Goal: Task Accomplishment & Management: Complete application form

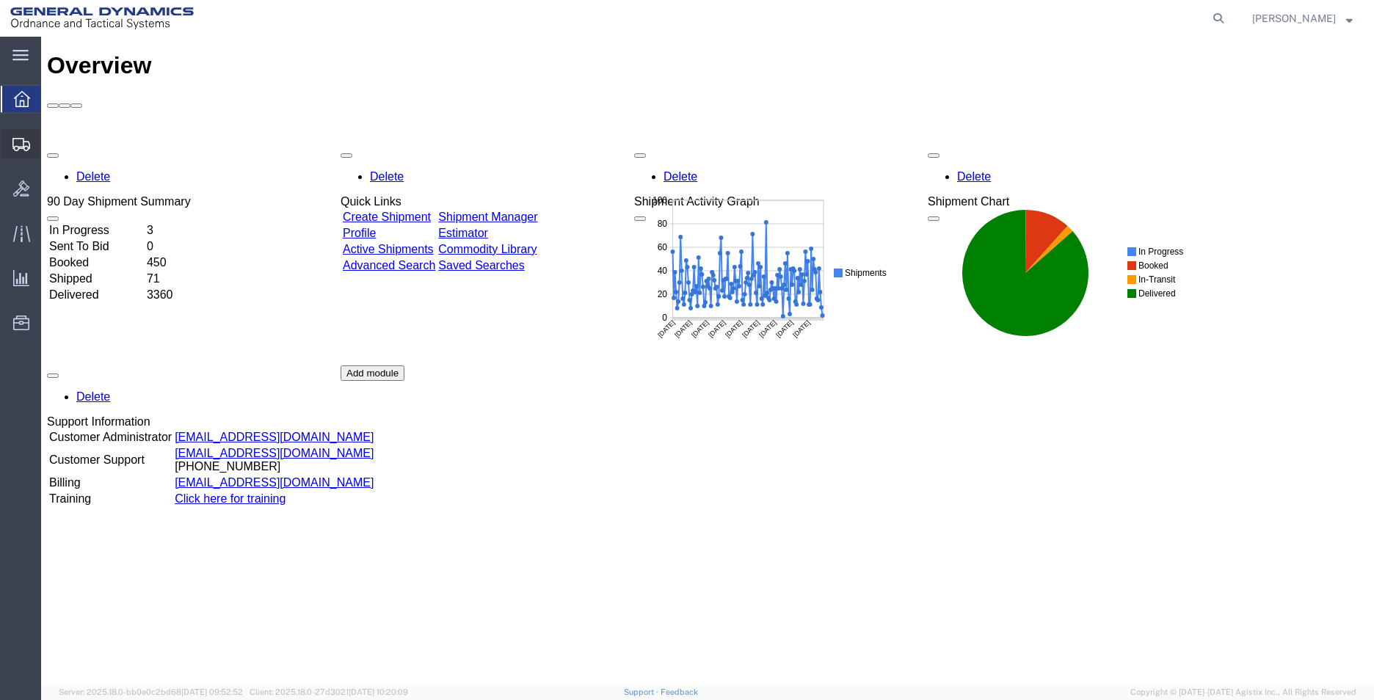
click at [0, 0] on span "Create Shipment" at bounding box center [0, 0] width 0 height 0
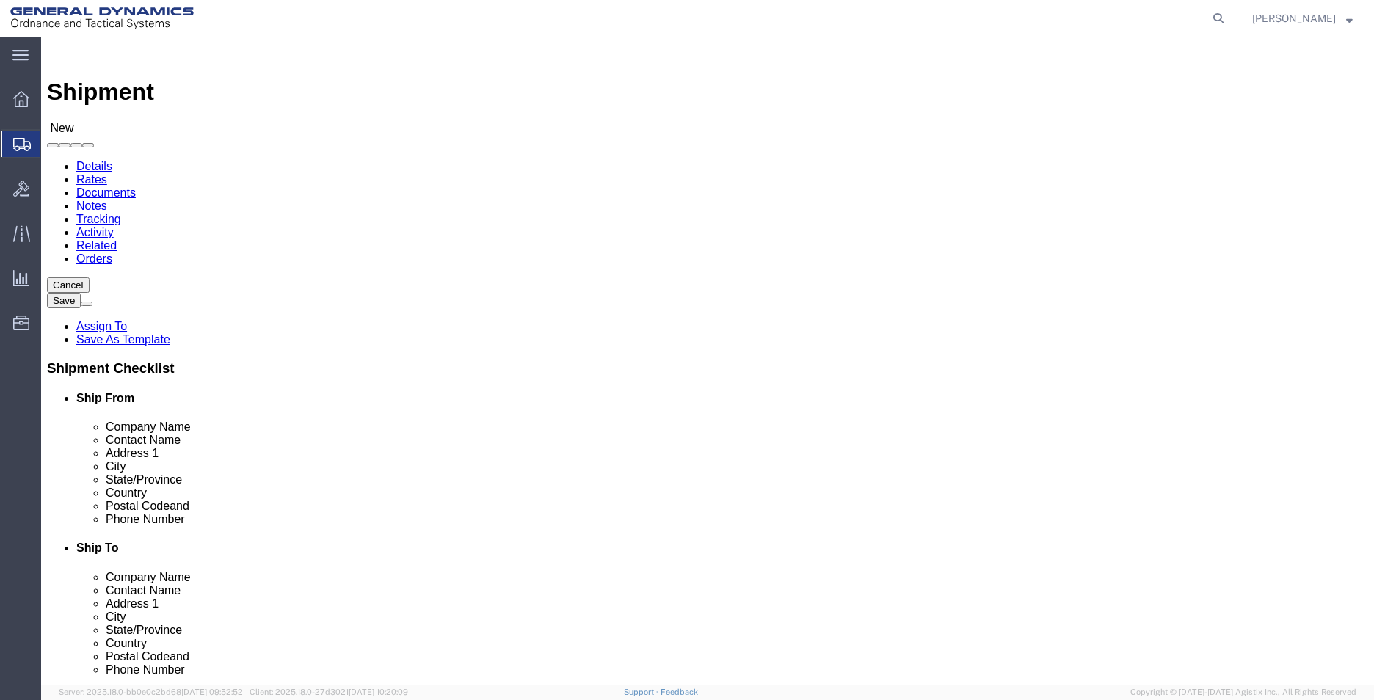
select select
drag, startPoint x: 284, startPoint y: 268, endPoint x: 524, endPoint y: 279, distance: 240.3
click div "My Profile Location GD-OTS Anniston (Commerce) GD-OTS [GEOGRAPHIC_DATA] [GEOGRA…"
select select "MYPROFILE"
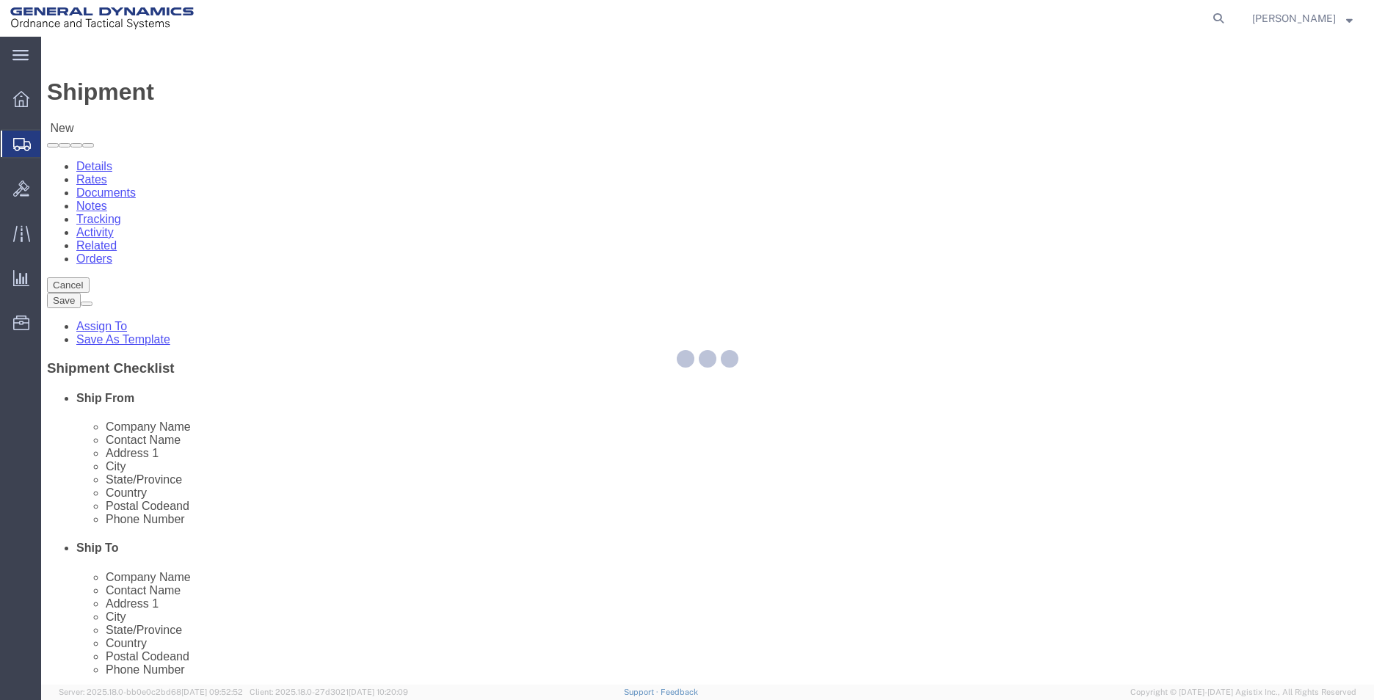
select select "AL"
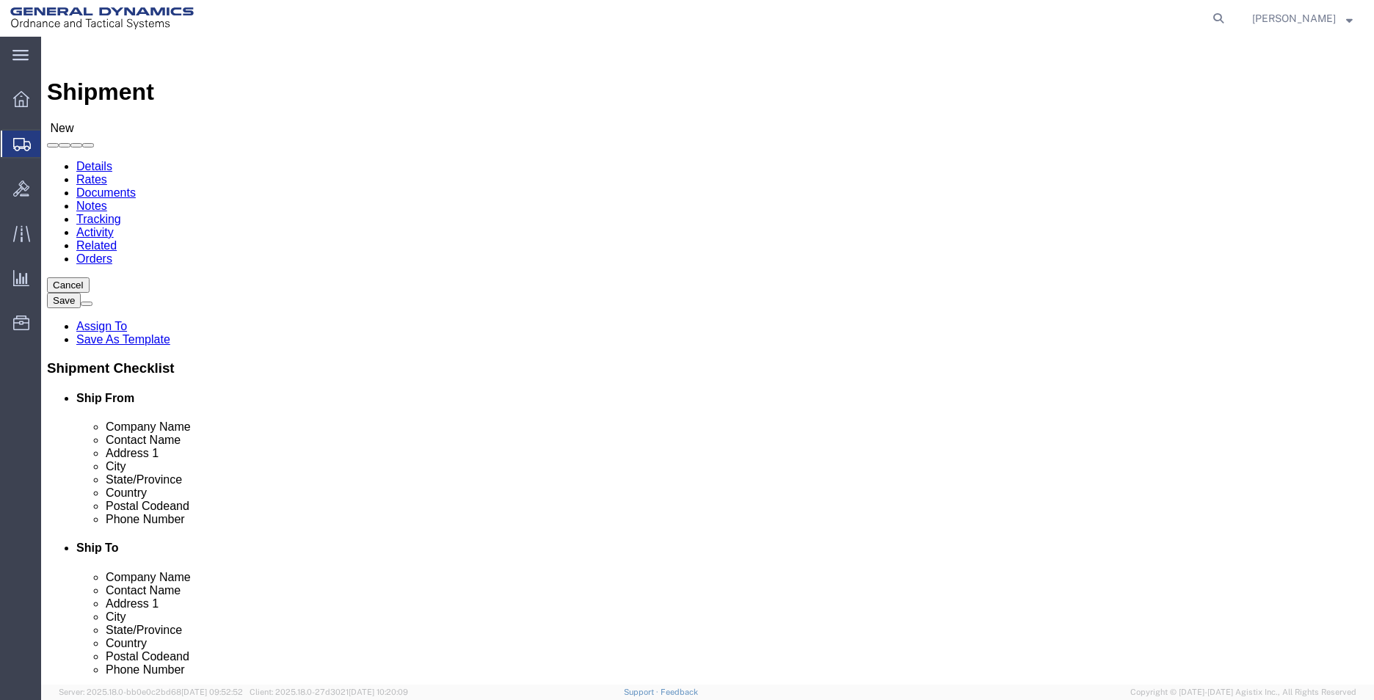
click input "text"
type input "APPLIED THERMAL TECHNOLOGIES"
type input "JAY SLONE"
click input "2169 N 100E"
type input "2169 N 100 E"
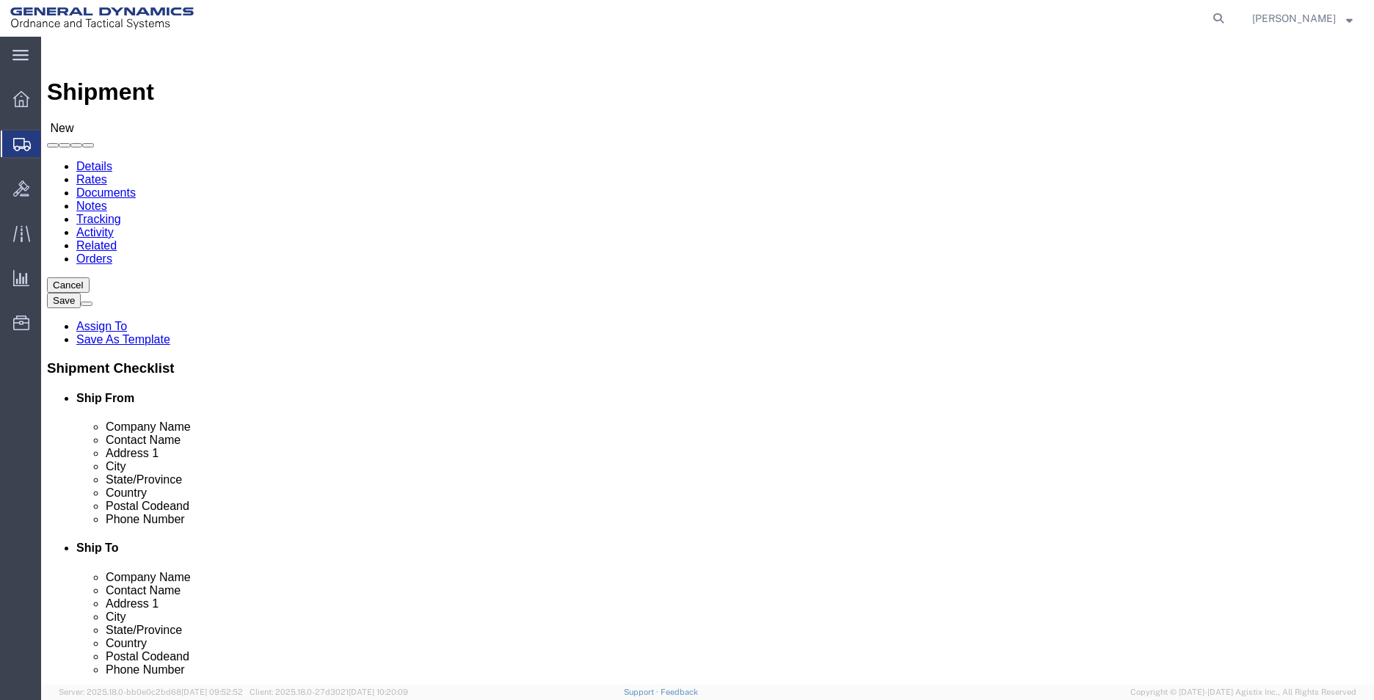
click input "text"
type input "WARSAW"
type input "I"
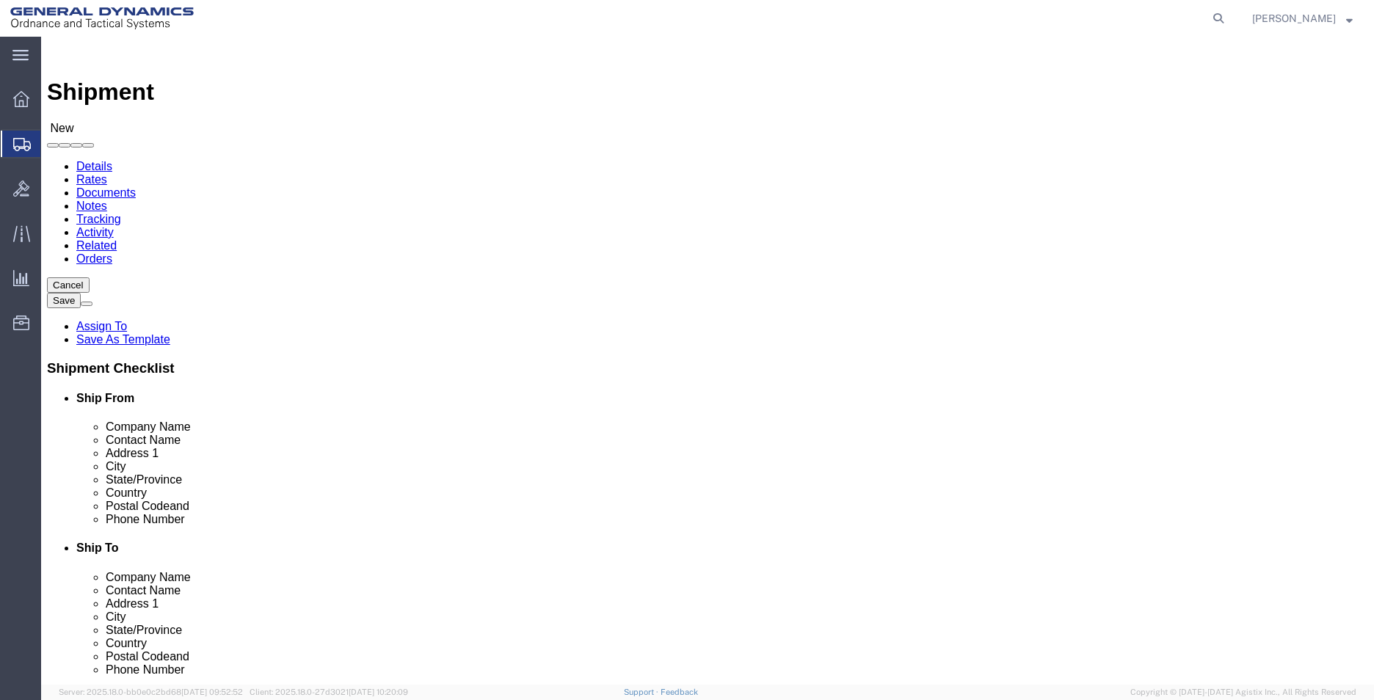
type input "IN"
type input "46582"
type input "2568351660"
type input "lashirl.montgomery@gd-ots.com"
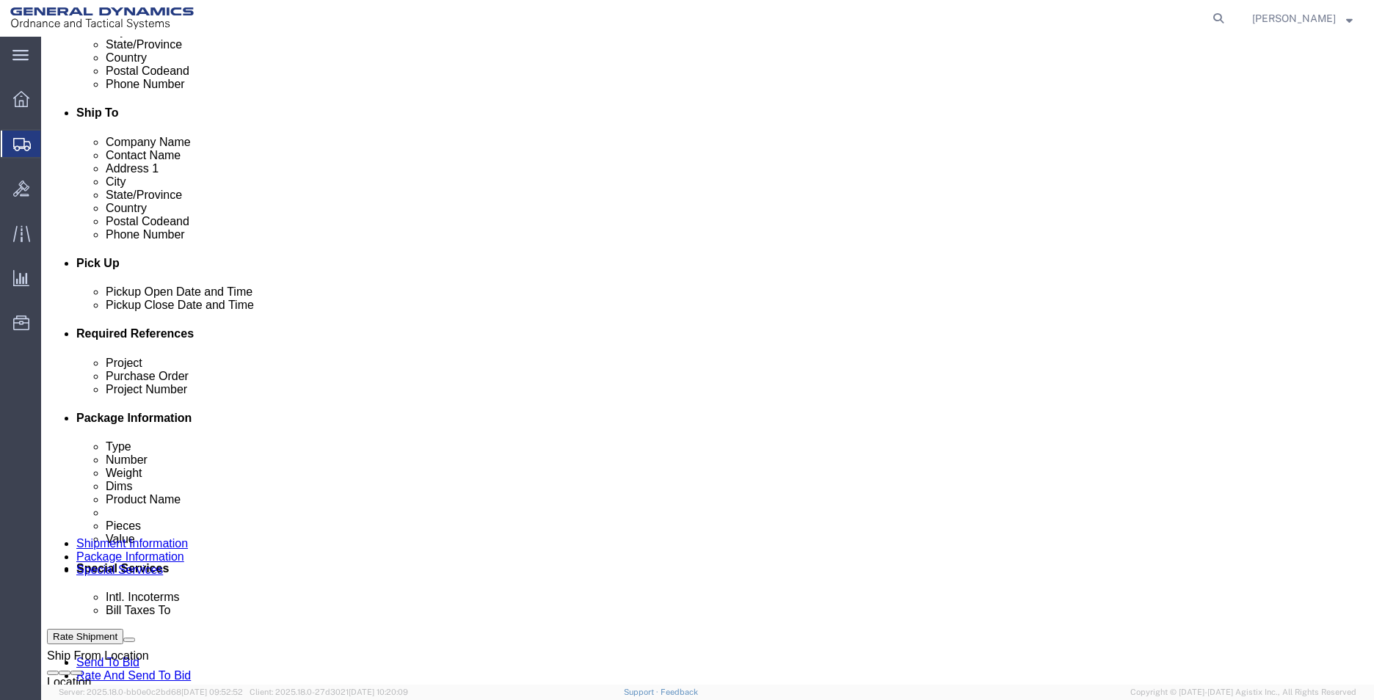
scroll to position [587, 0]
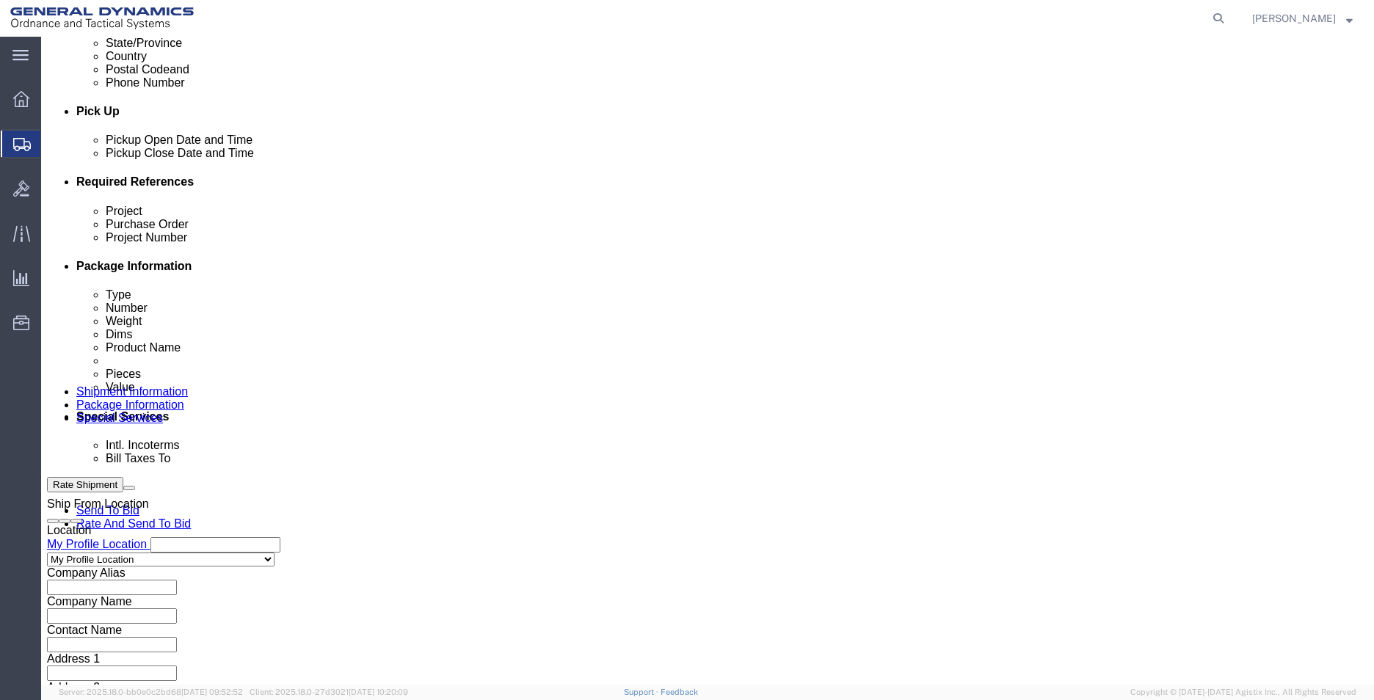
click input "text"
type input "555000"
click select "Select Air Less than Truckload Multi-Leg Ocean Freight Rail Small Parcel Truckl…"
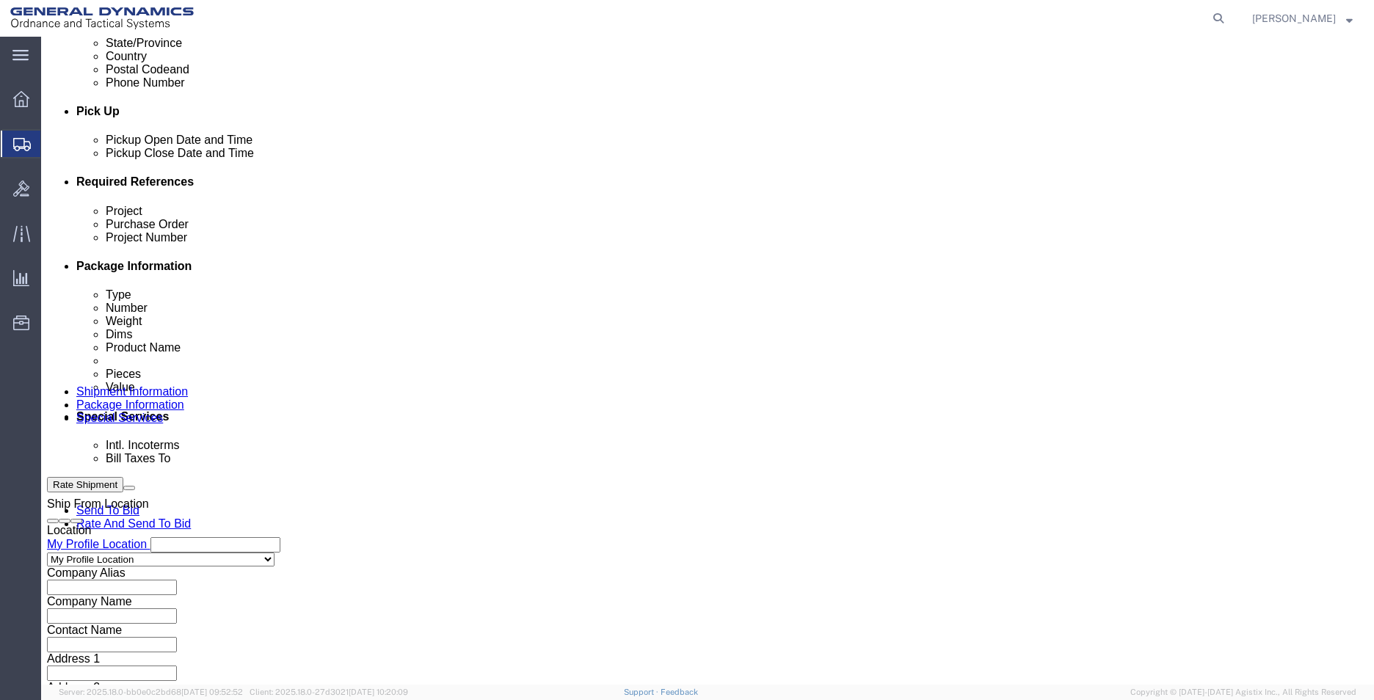
select select "SMAL"
click select "Select Air Less than Truckload Multi-Leg Ocean Freight Rail Small Parcel Truckl…"
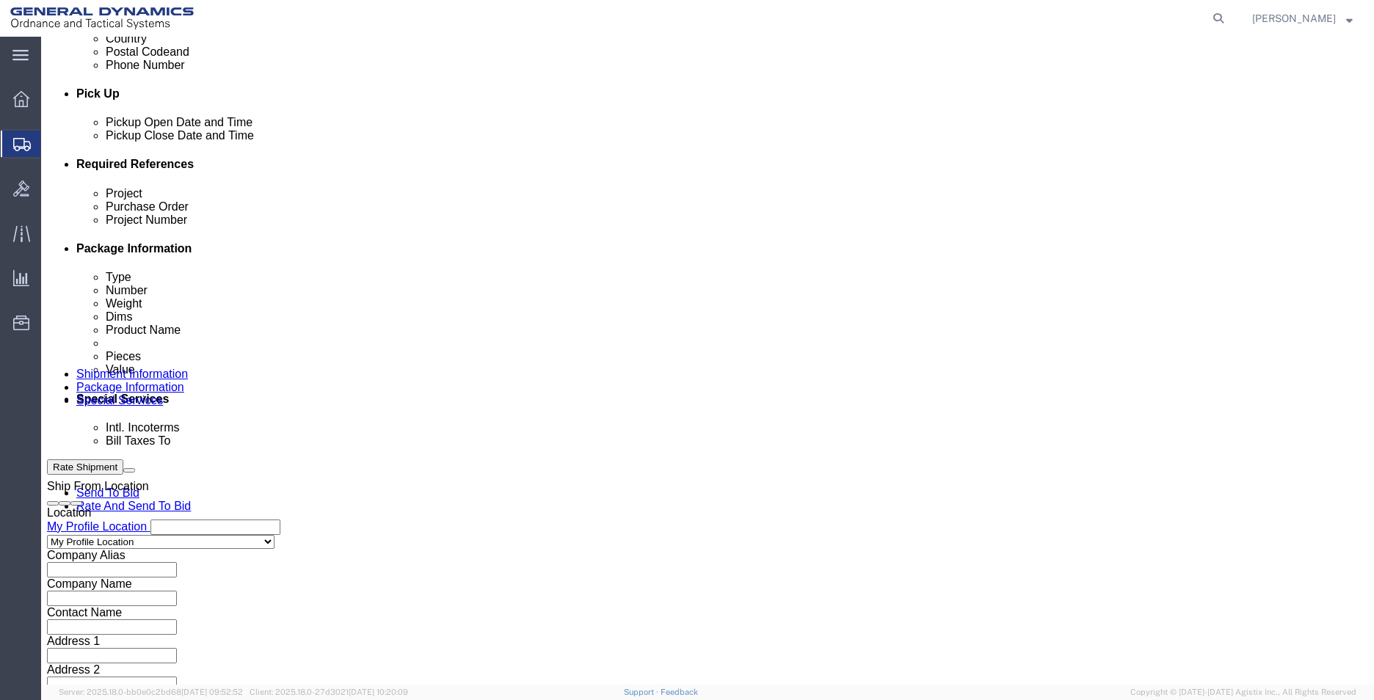
scroll to position [612, 0]
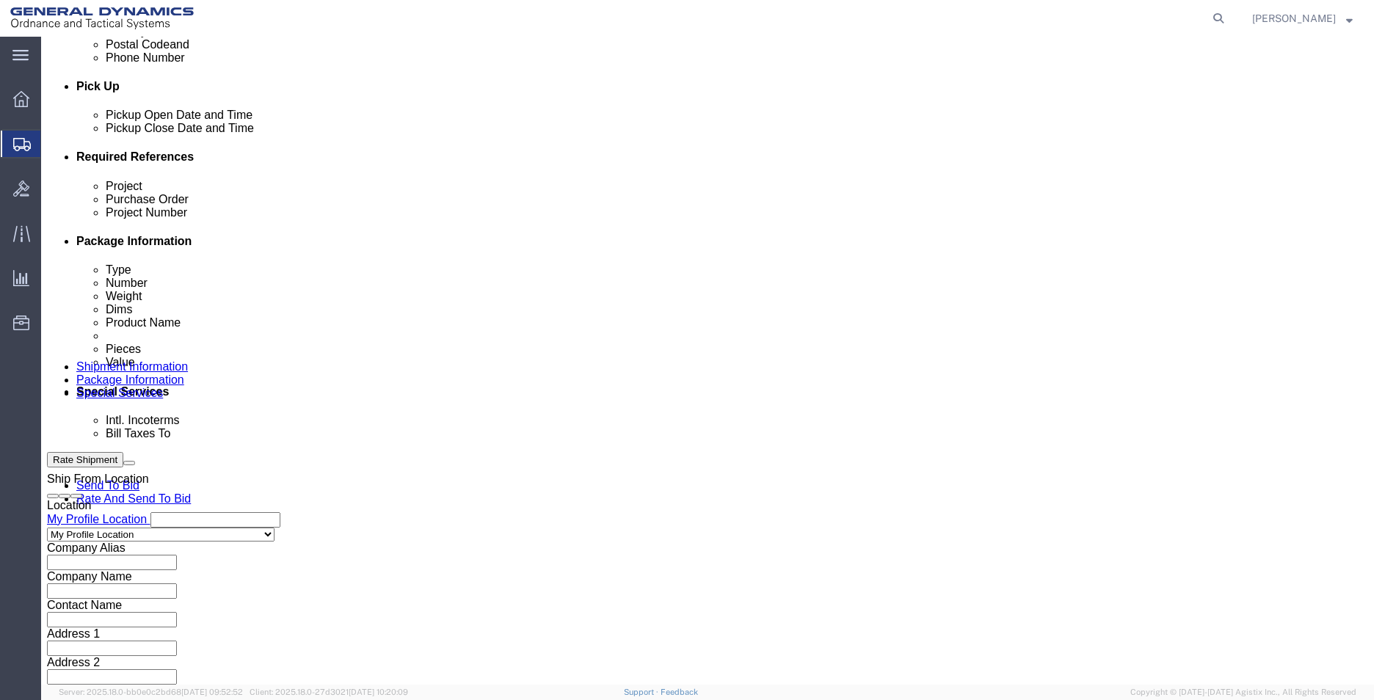
click button "Continue"
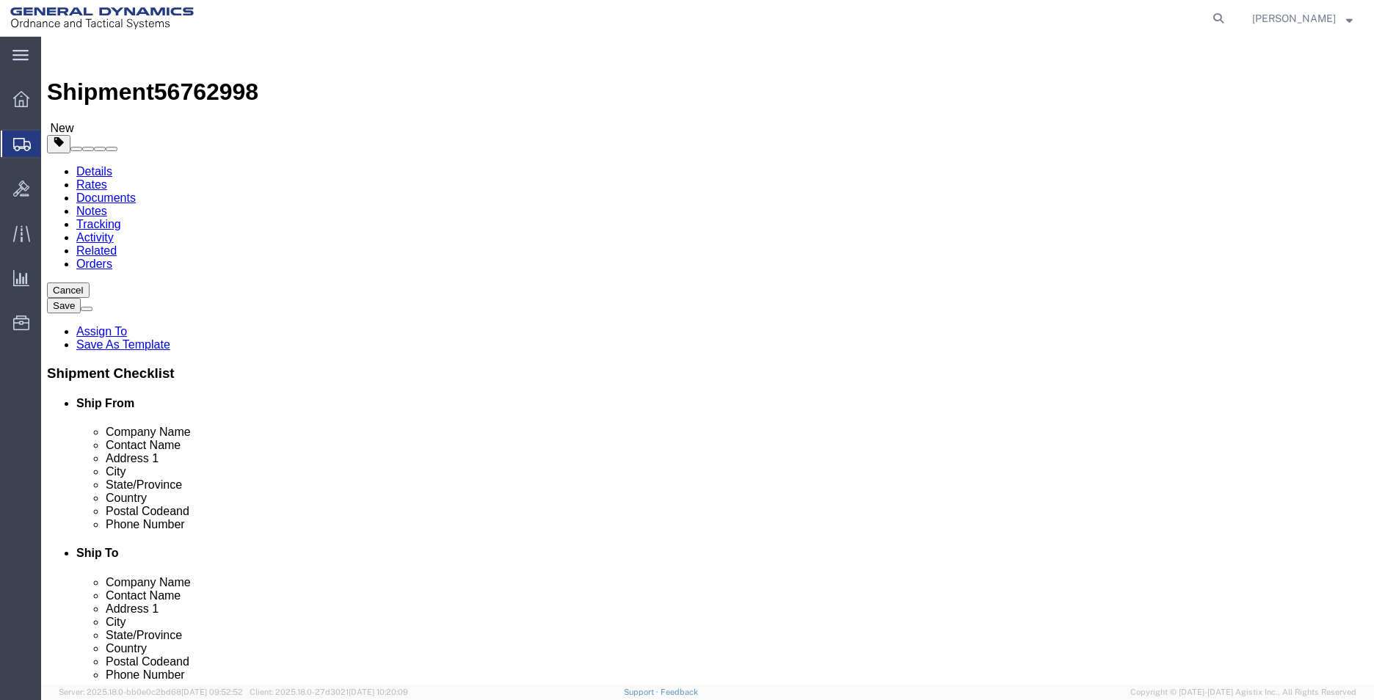
click select "Select Envelope Large Box Medium Box PAK Rack Small Box Tube Your Packaging"
select select "ENV"
click select "Select Envelope Large Box Medium Box PAK Rack Small Box Tube Your Packaging"
type input "9.50"
type input "12.50"
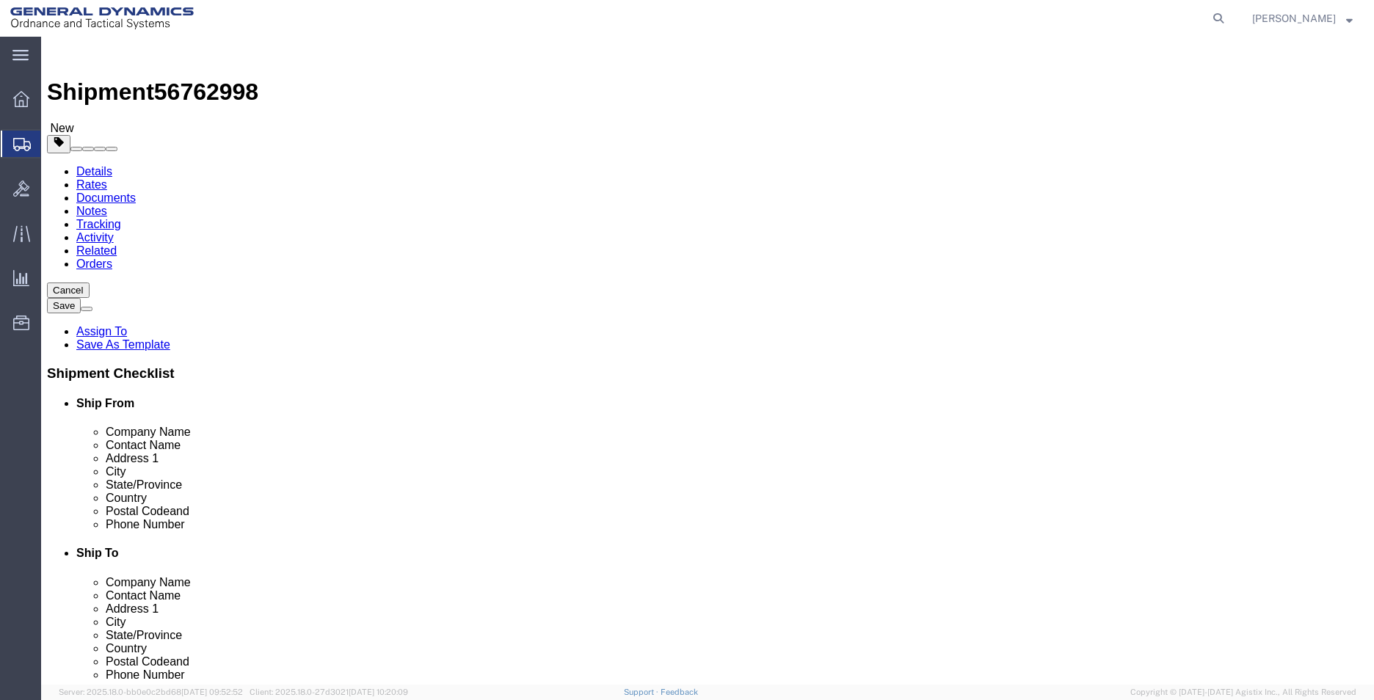
type input "0.25"
type input "1"
click link "Add Content"
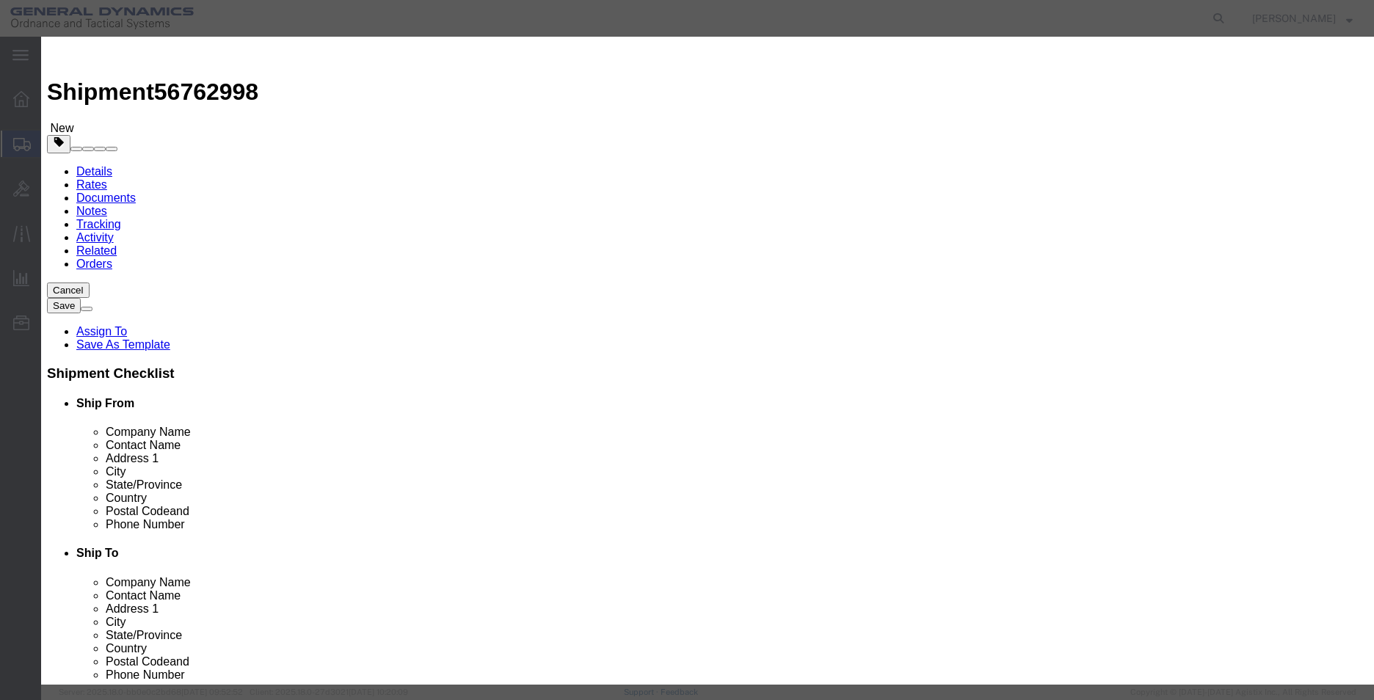
click input "text"
type input "PAPERWORK"
type input "1"
drag, startPoint x: 427, startPoint y: 138, endPoint x: 385, endPoint y: 138, distance: 42.6
click div "Pieces 0 Select Bag Barrels 100Board Feet Bottle Box Blister Pack Carats Can Ca…"
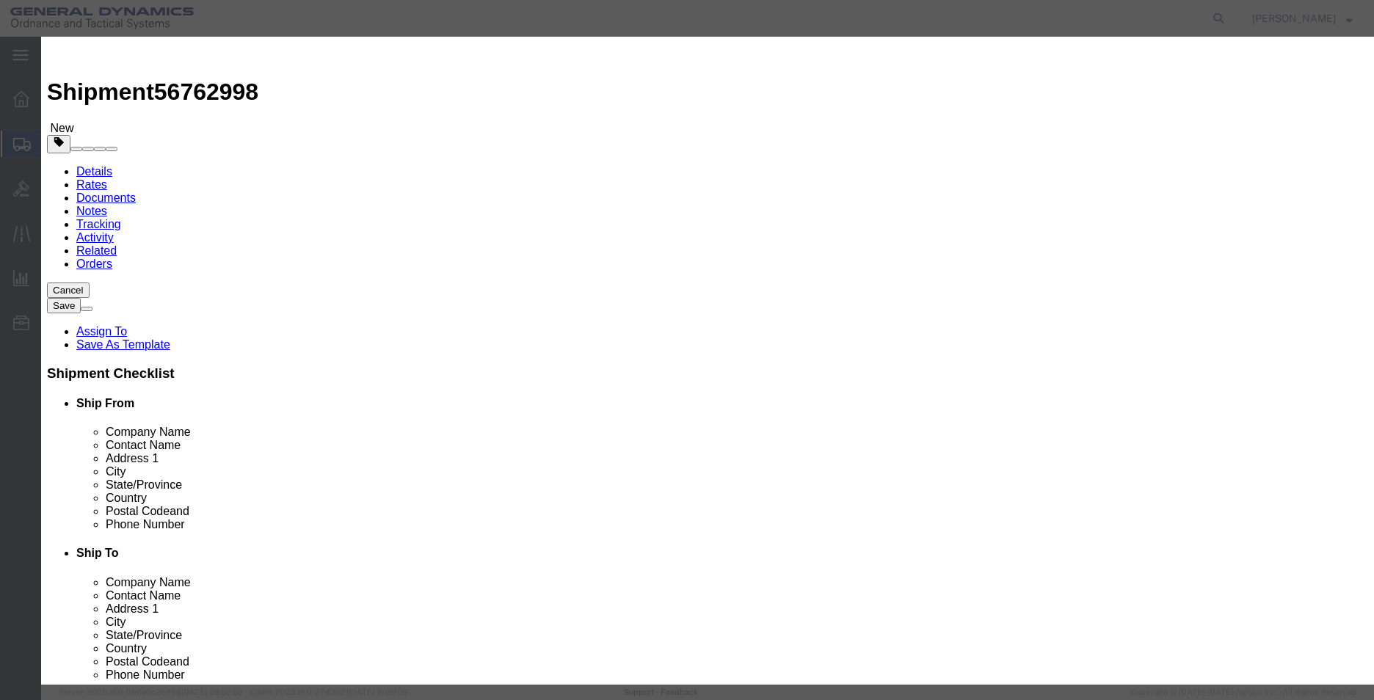
type input "1"
click button "Save & Close"
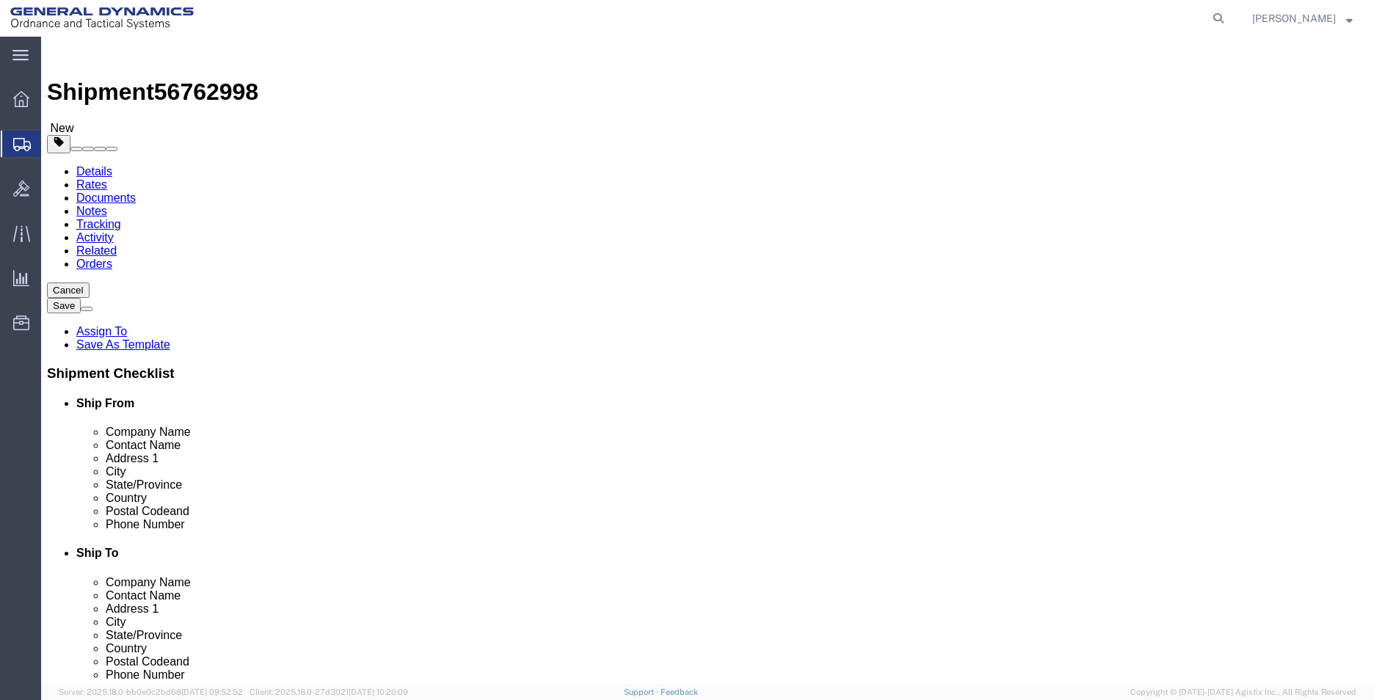
click button "Rate Shipment"
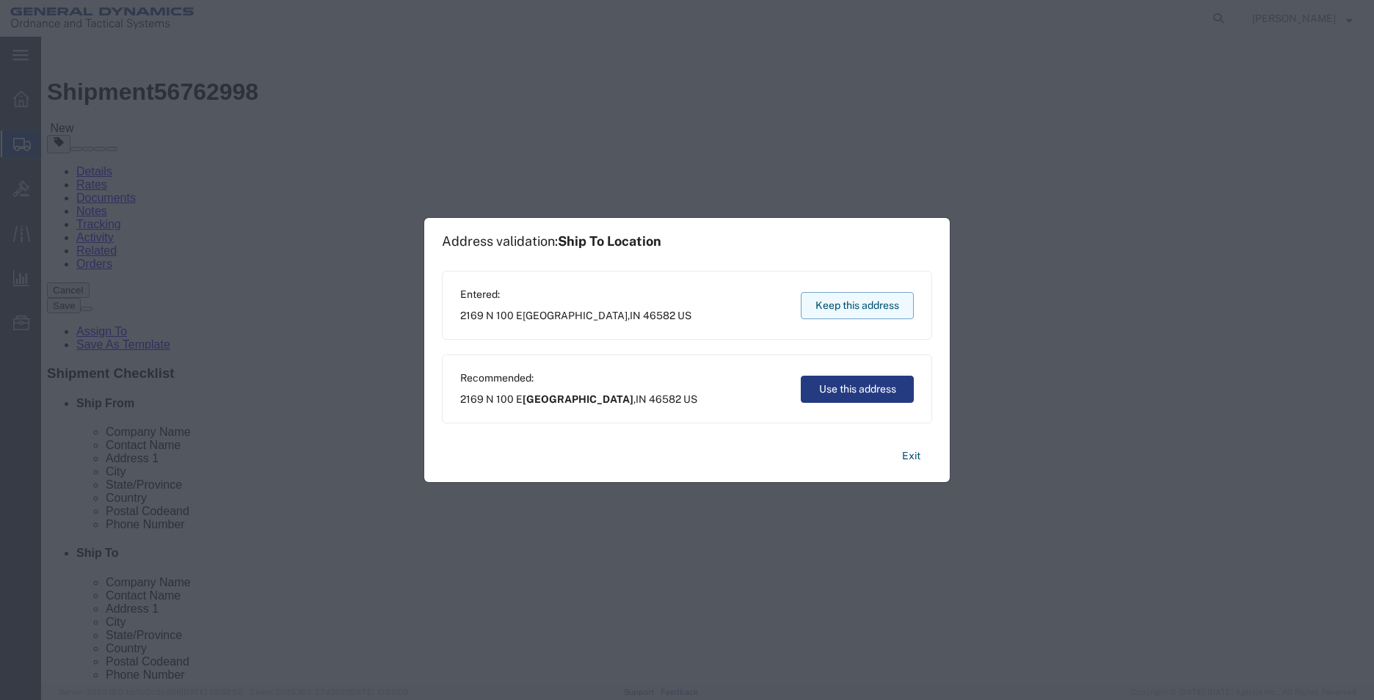
click at [842, 307] on button "Keep this address" at bounding box center [857, 305] width 113 height 27
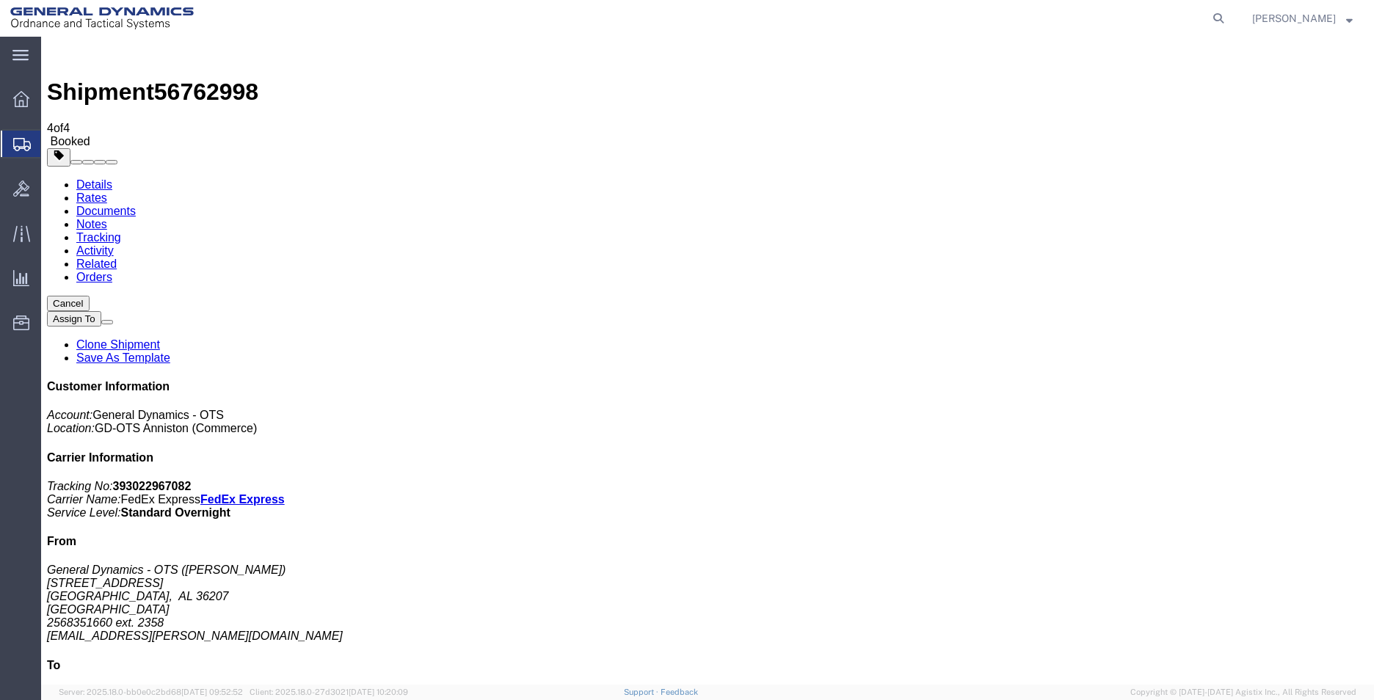
click at [0, 0] on span "Create Shipment" at bounding box center [0, 0] width 0 height 0
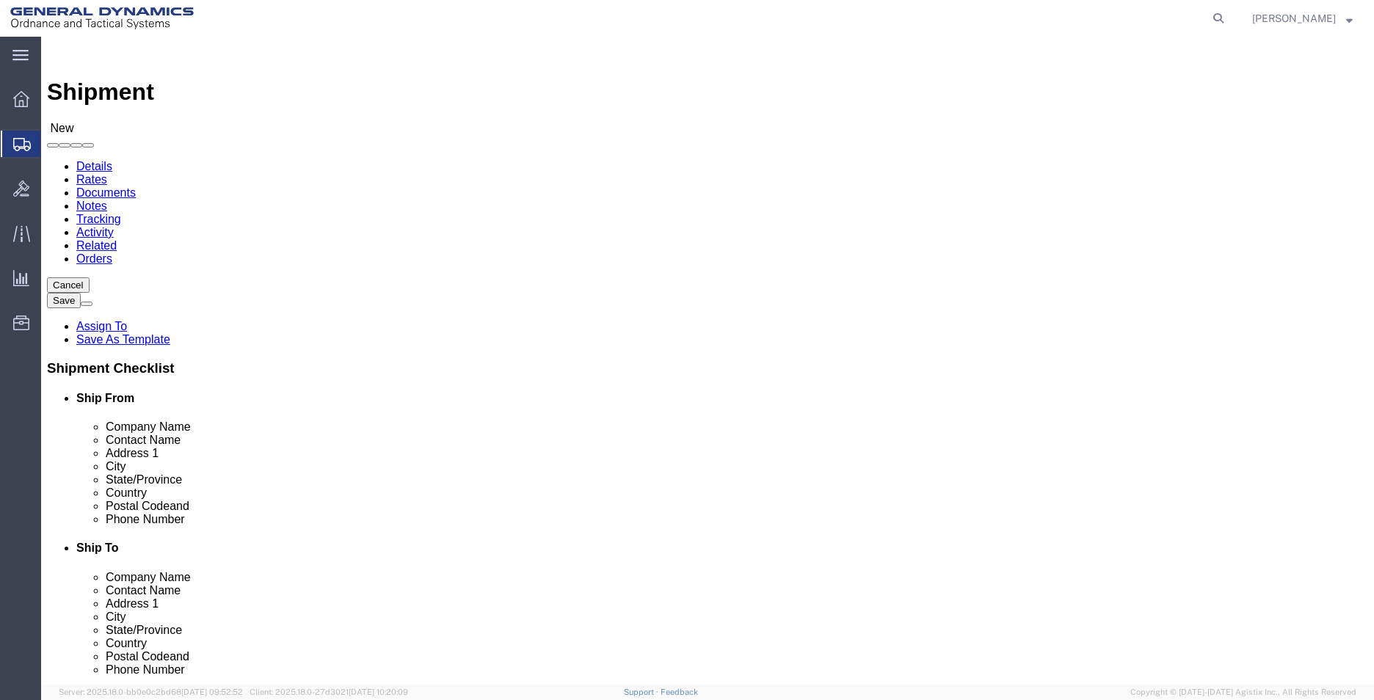
select select "MYPROFILE"
select select "AL"
click input "text"
type input "SOLAR ATMOSPHERES SOUTHEAST"
type input "MIKE PAPONETTI"
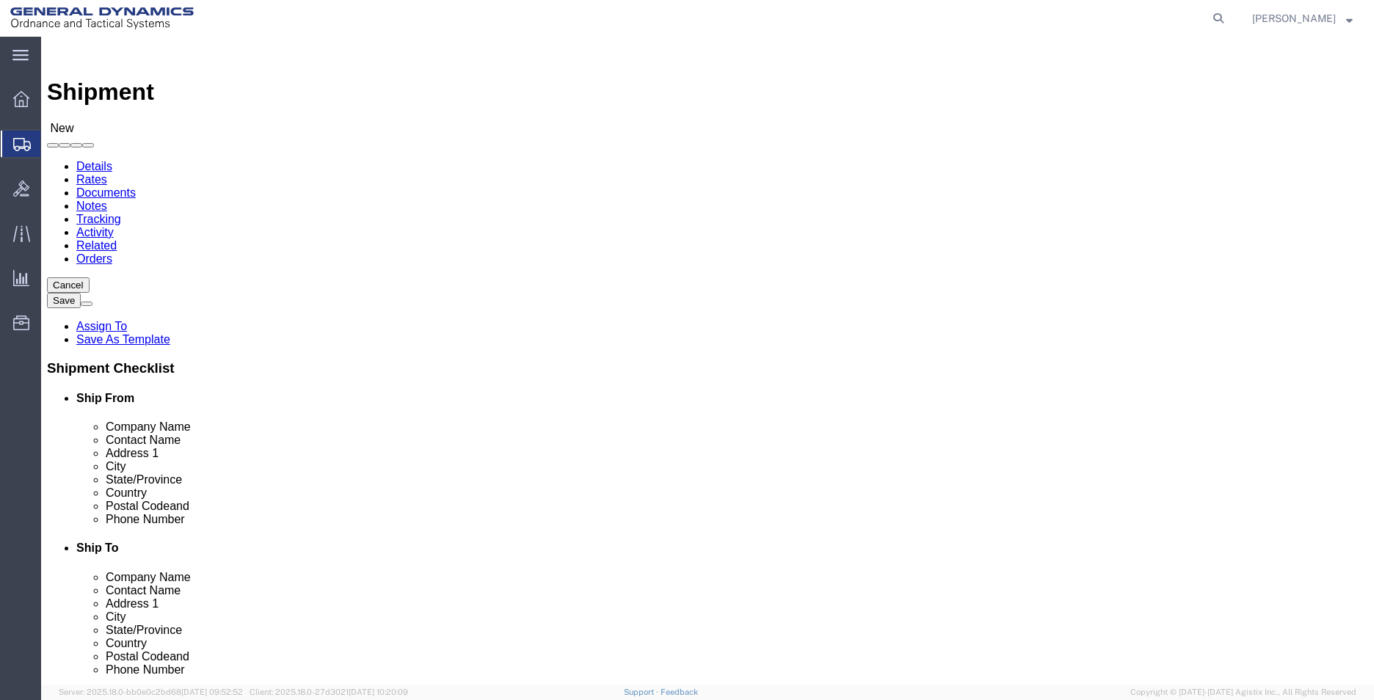
type input "108 PROGRESSIVE COURT"
type input "GREENVILLE"
type input "S"
type input "SOUTH"
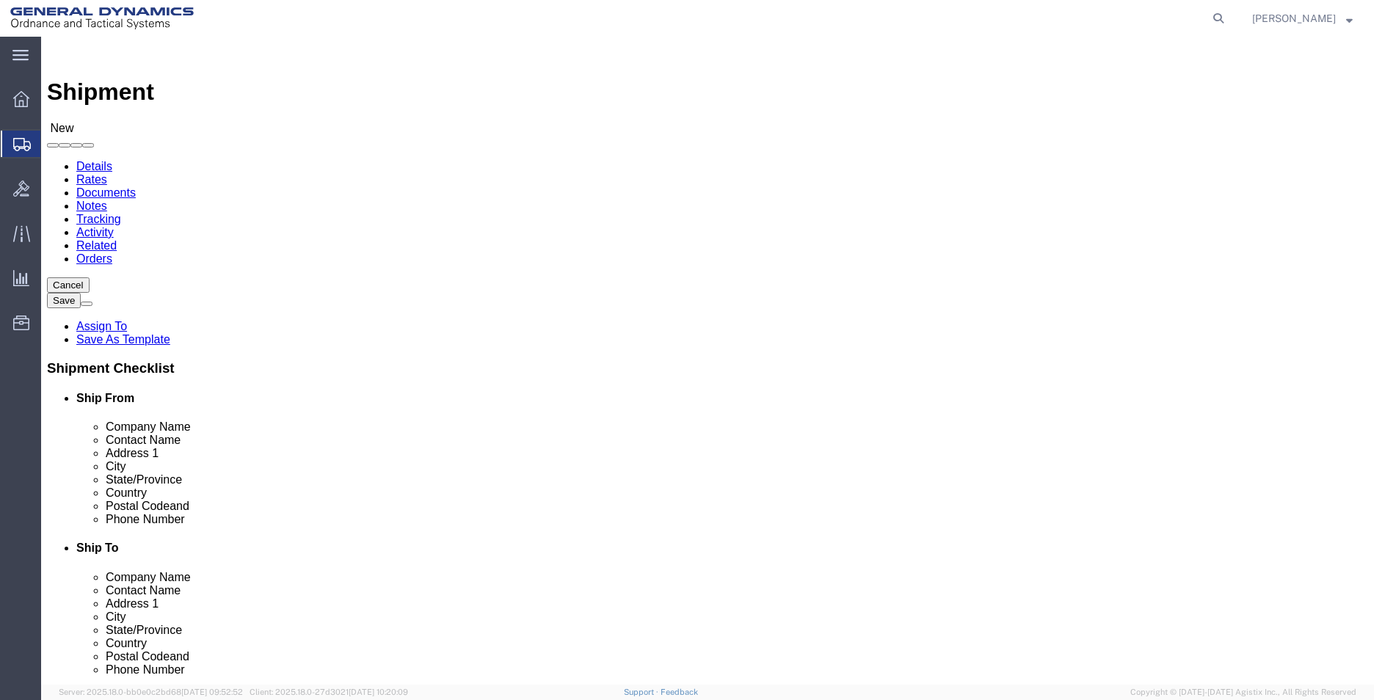
type input "29611"
type input "2568351660"
type input "lashirl.montgomery@gd-ots.com"
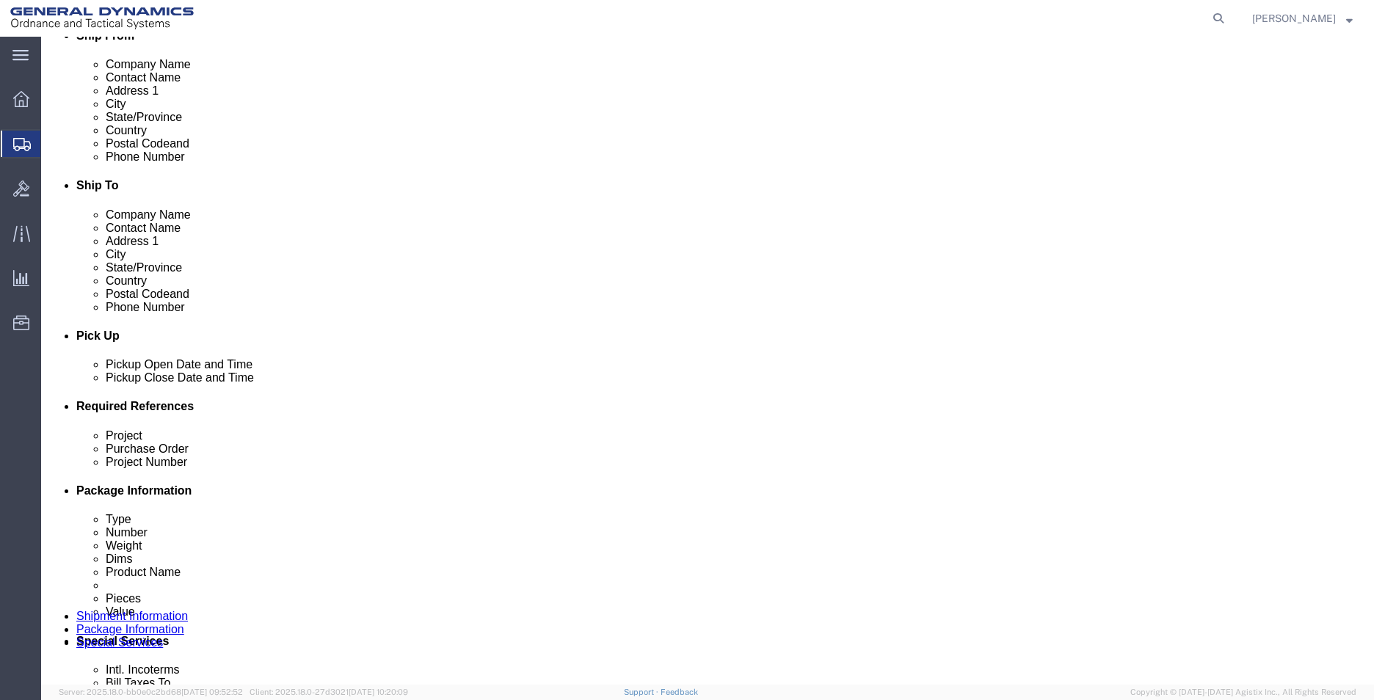
scroll to position [367, 0]
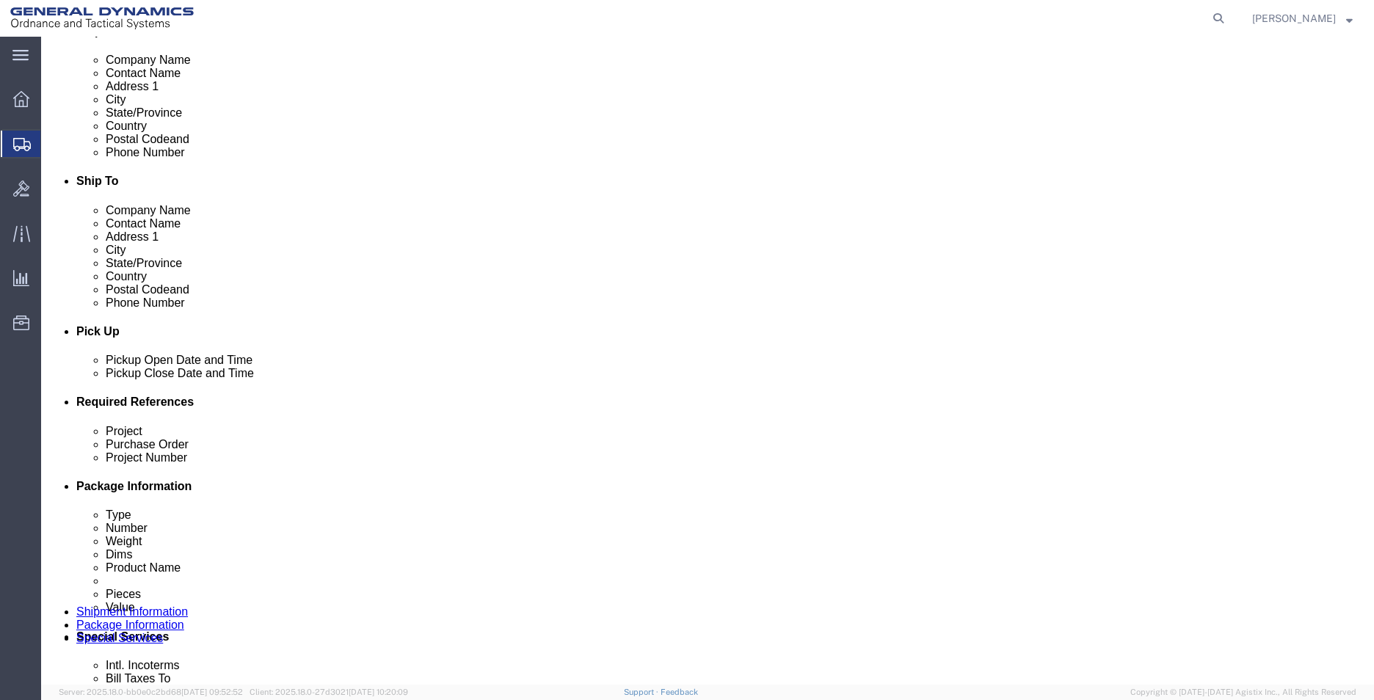
click input "text"
type input "555000"
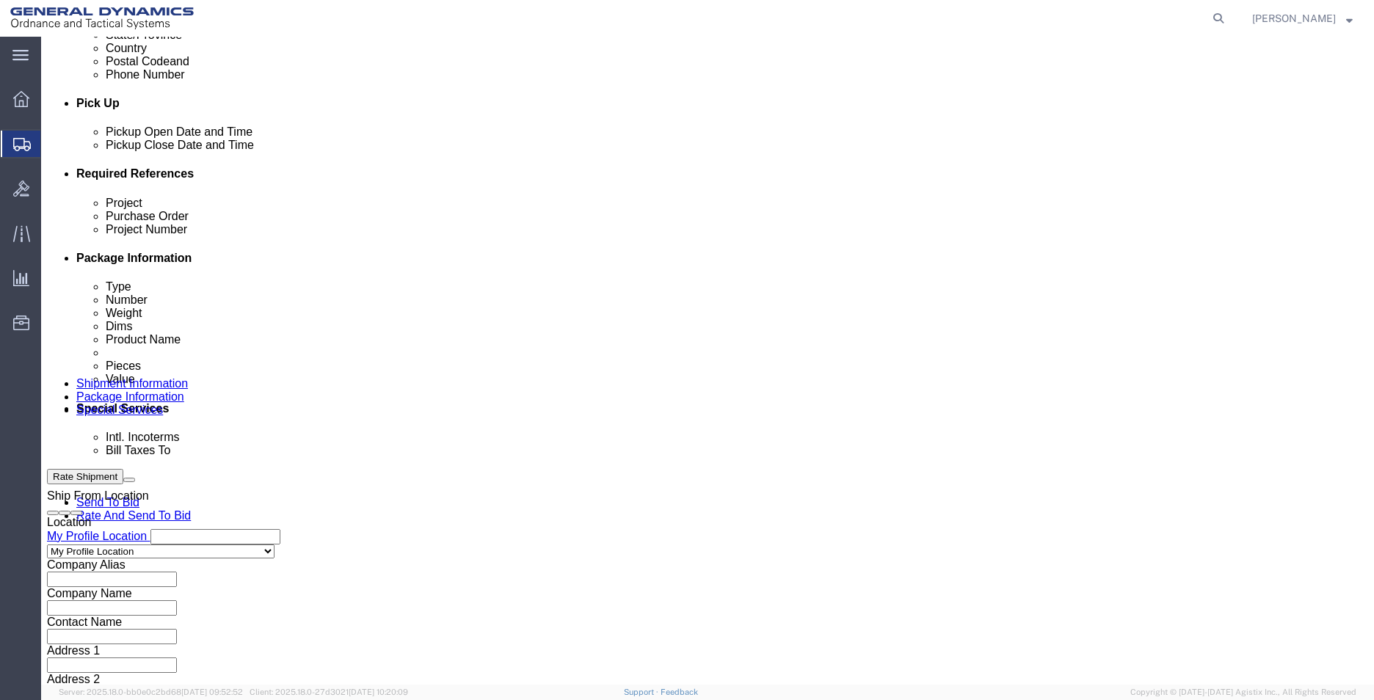
scroll to position [612, 0]
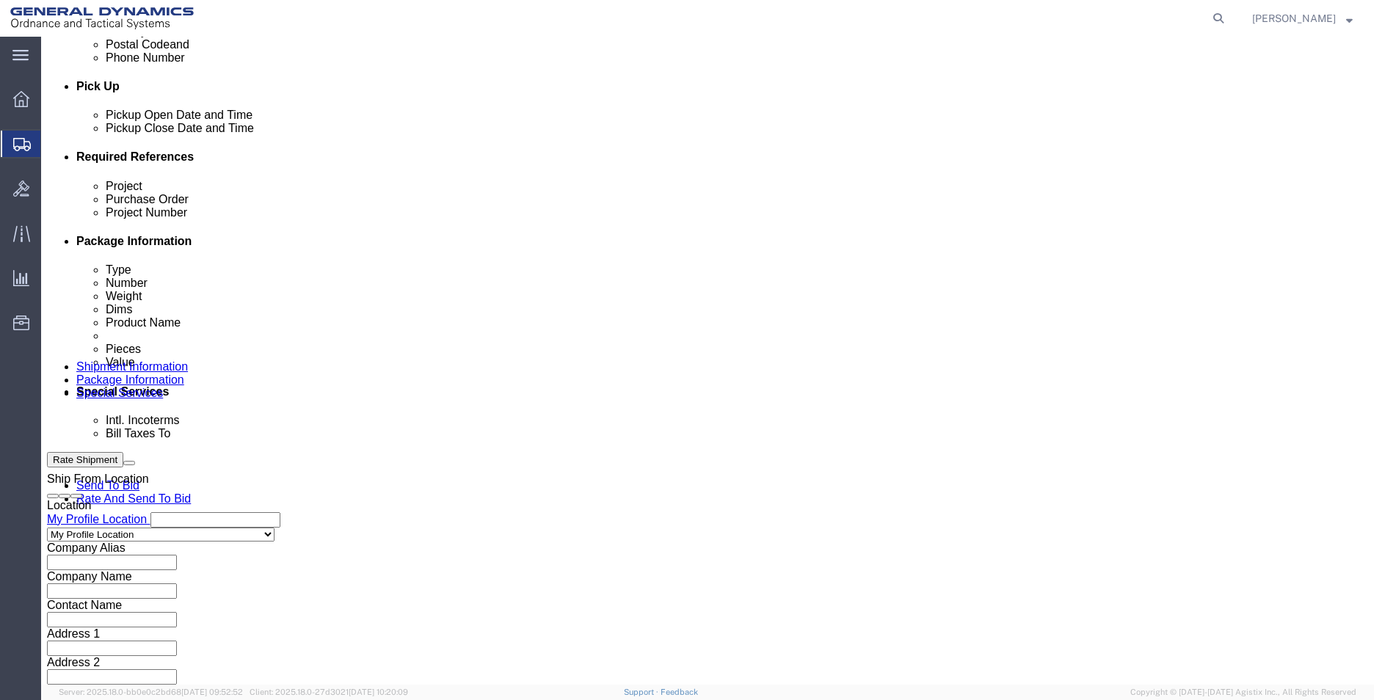
type input "555000"
click select "Select Air Less than Truckload Multi-Leg Ocean Freight Rail Small Parcel Truckl…"
select select "SMAL"
click select "Select Air Less than Truckload Multi-Leg Ocean Freight Rail Small Parcel Truckl…"
click button "Continue"
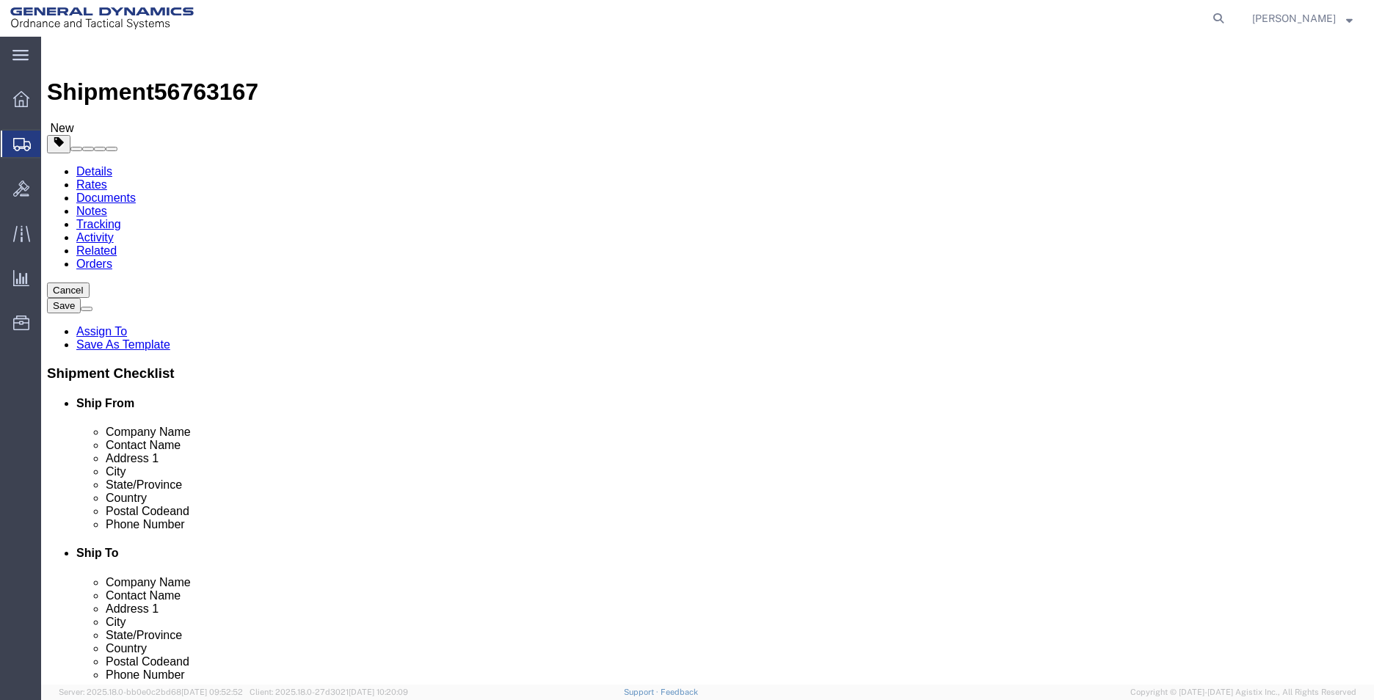
click select "Select Envelope Large Box Medium Box PAK Rack Small Box Tube Your Packaging"
select select "ENV"
click select "Select Envelope Large Box Medium Box PAK Rack Small Box Tube Your Packaging"
type input "9.50"
type input "12.50"
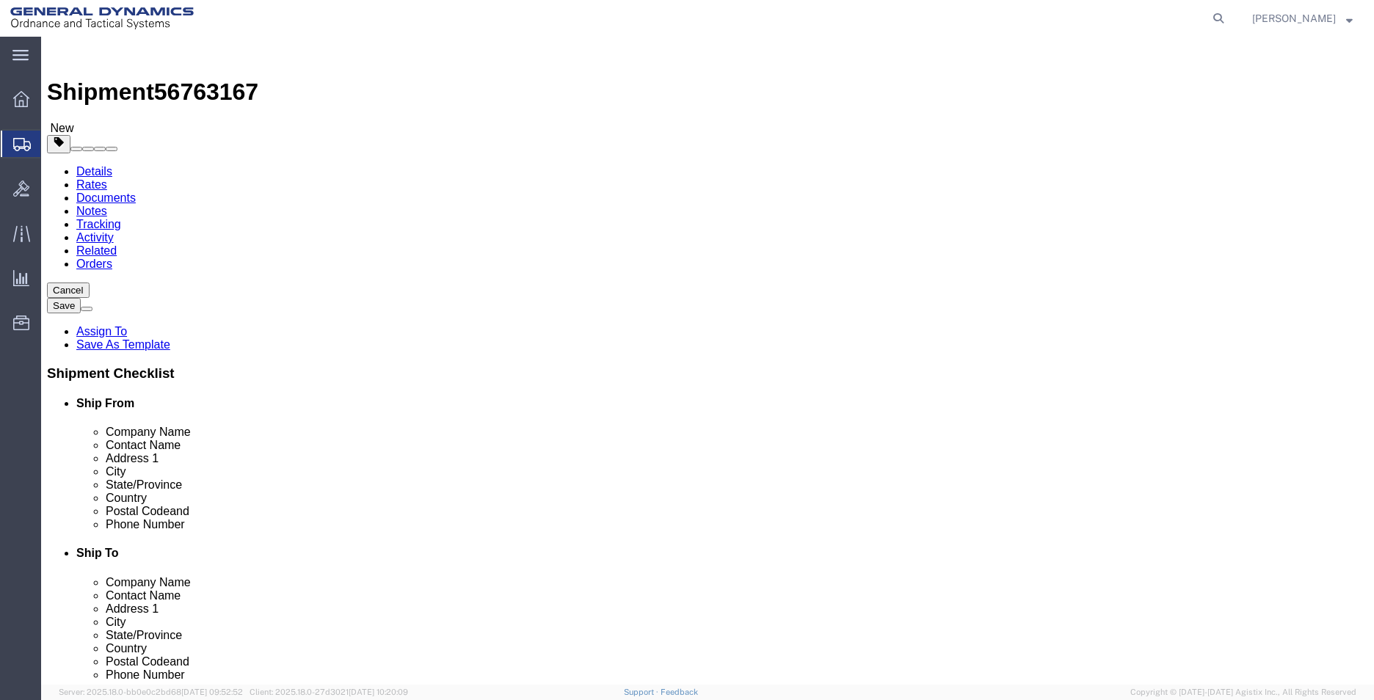
type input "0.25"
type input "1"
click div "1 x Envelope Package Type Select Envelope Large Box Medium Box PAK Rack Small B…"
click link "Add Content"
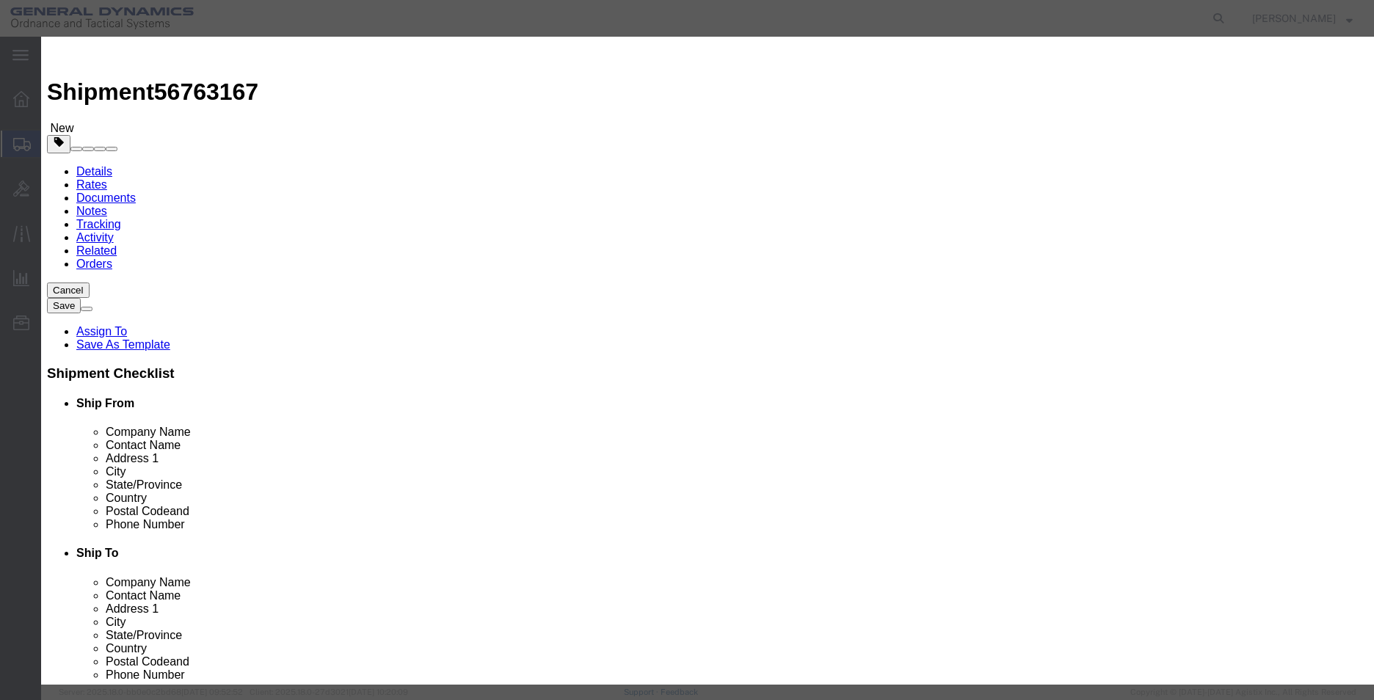
click input "text"
type input "PAPERWORK"
click input "0"
type input "1"
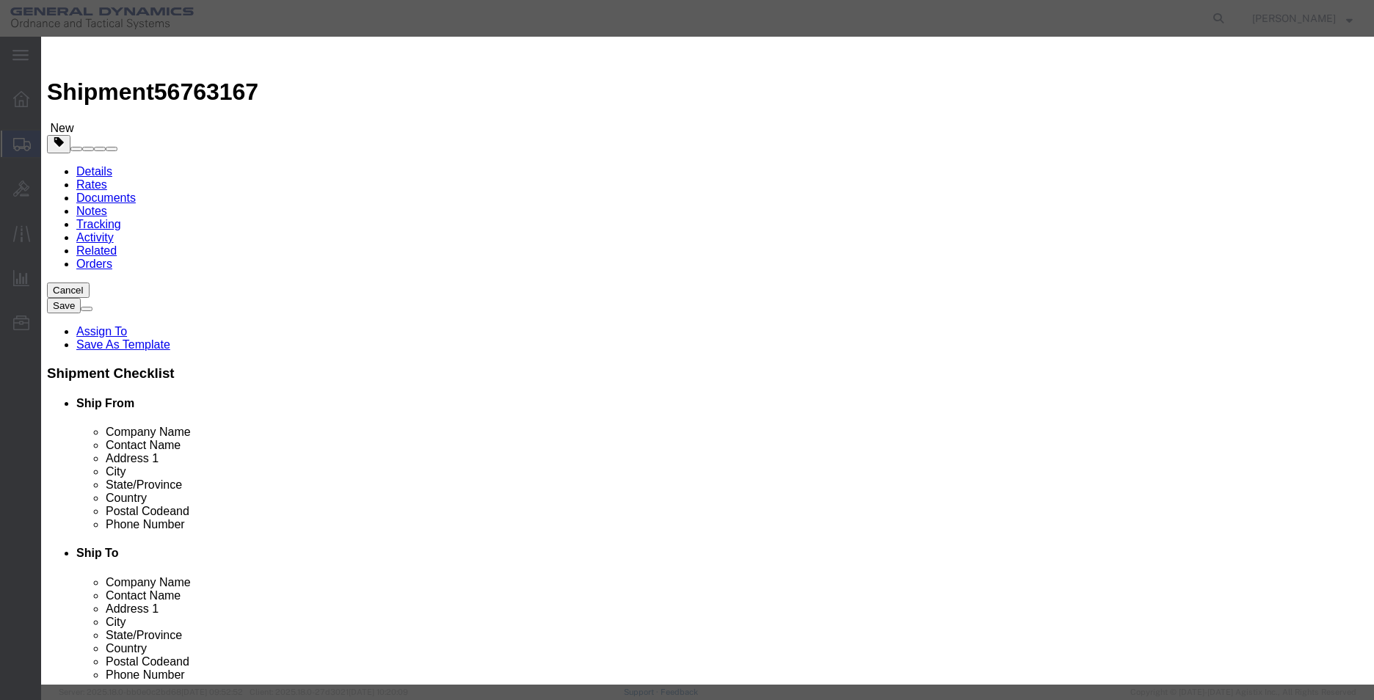
click button "Save & Close"
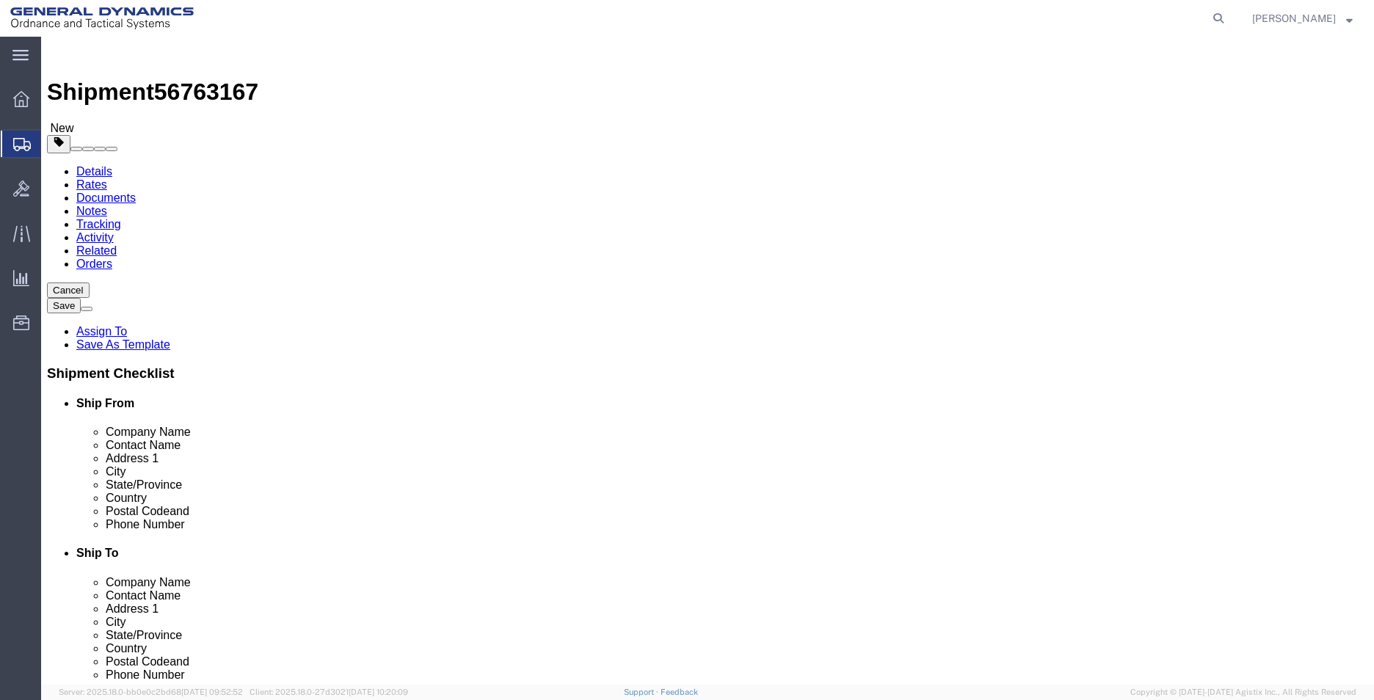
click button "Rate Shipment"
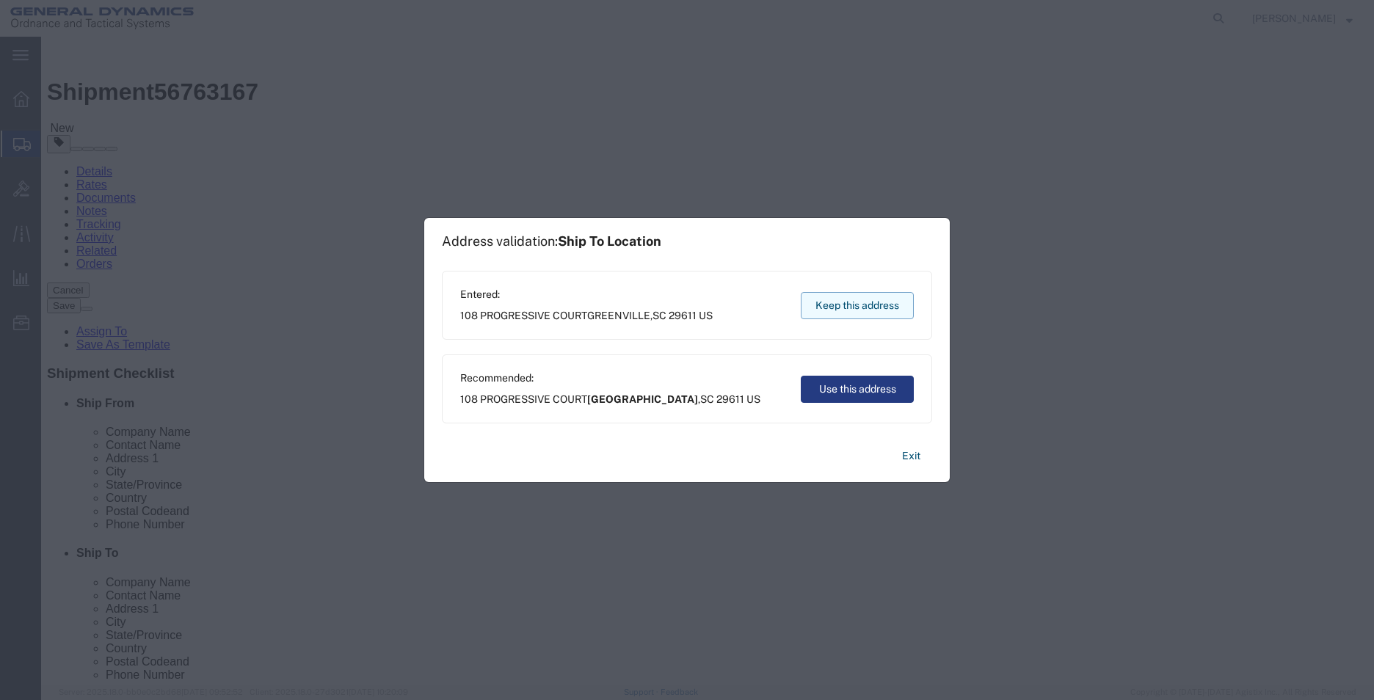
drag, startPoint x: 854, startPoint y: 302, endPoint x: 813, endPoint y: 264, distance: 56.1
click at [854, 302] on button "Keep this address" at bounding box center [857, 305] width 113 height 27
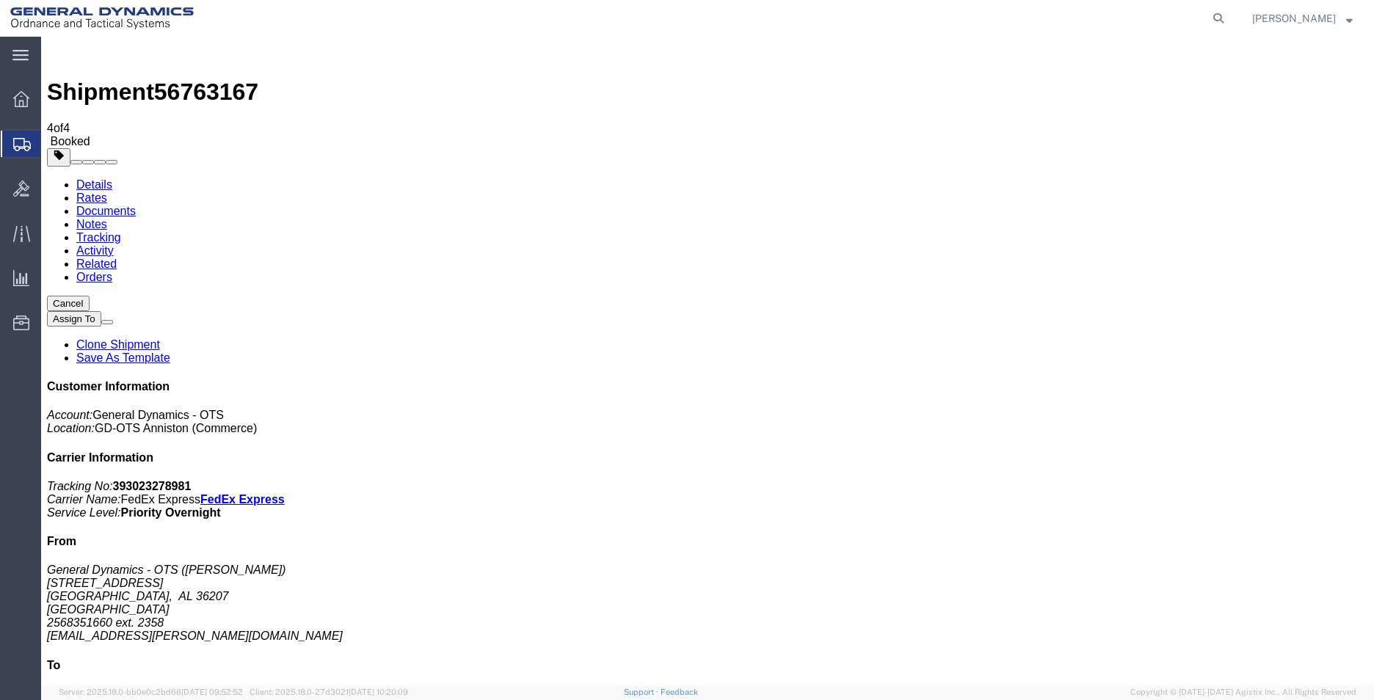
click at [107, 192] on link "Rates" at bounding box center [91, 198] width 31 height 12
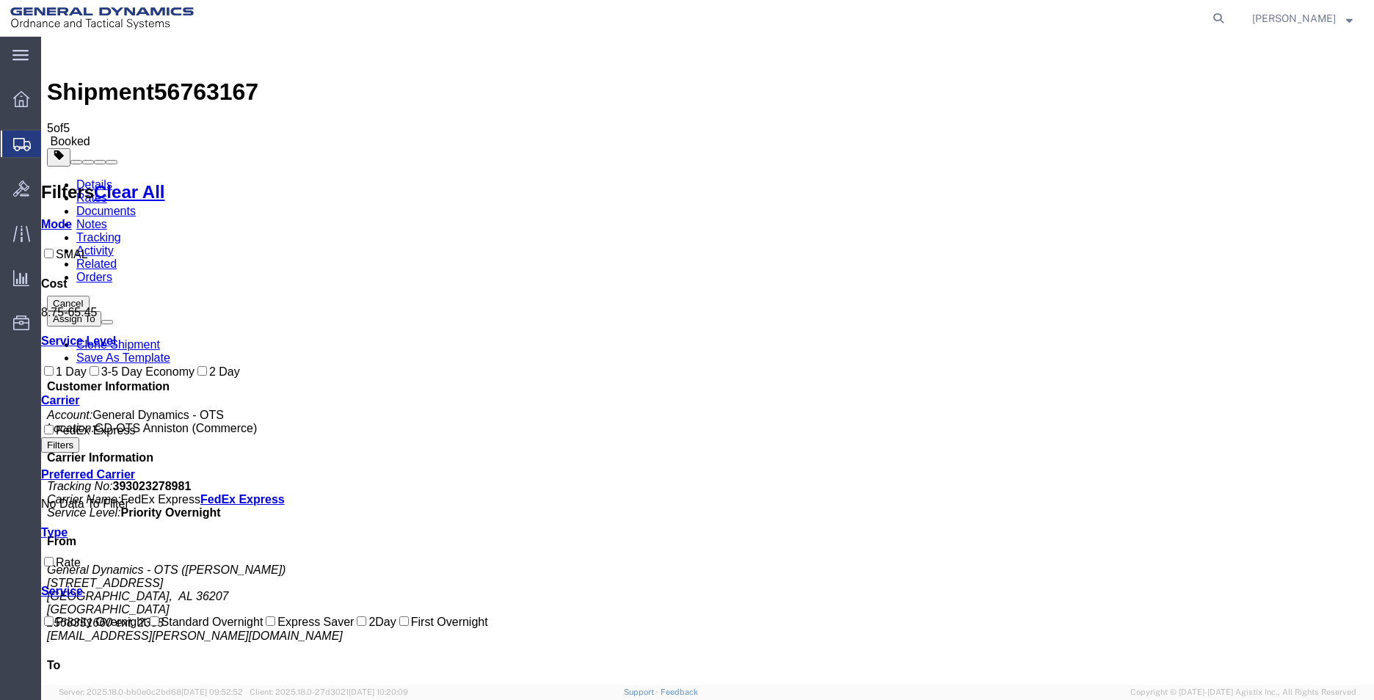
click at [160, 338] on link "Clone Shipment" at bounding box center [118, 344] width 84 height 12
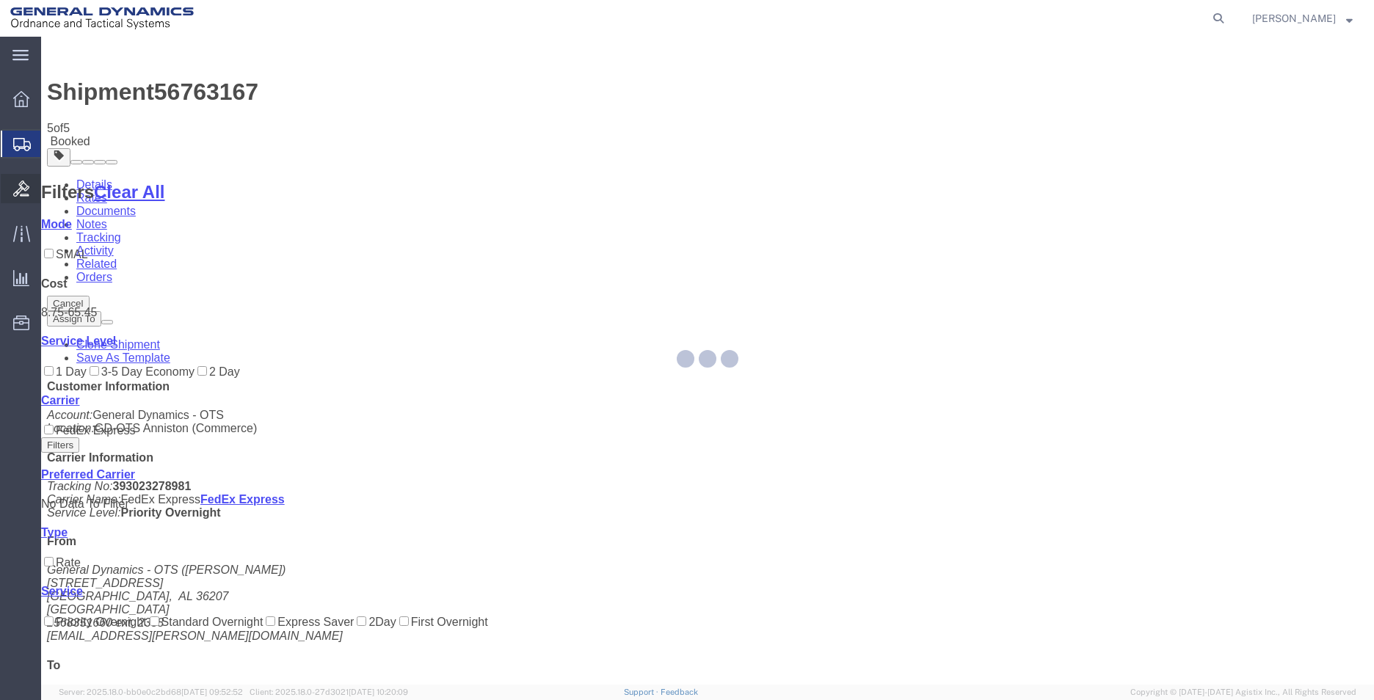
select select "318"
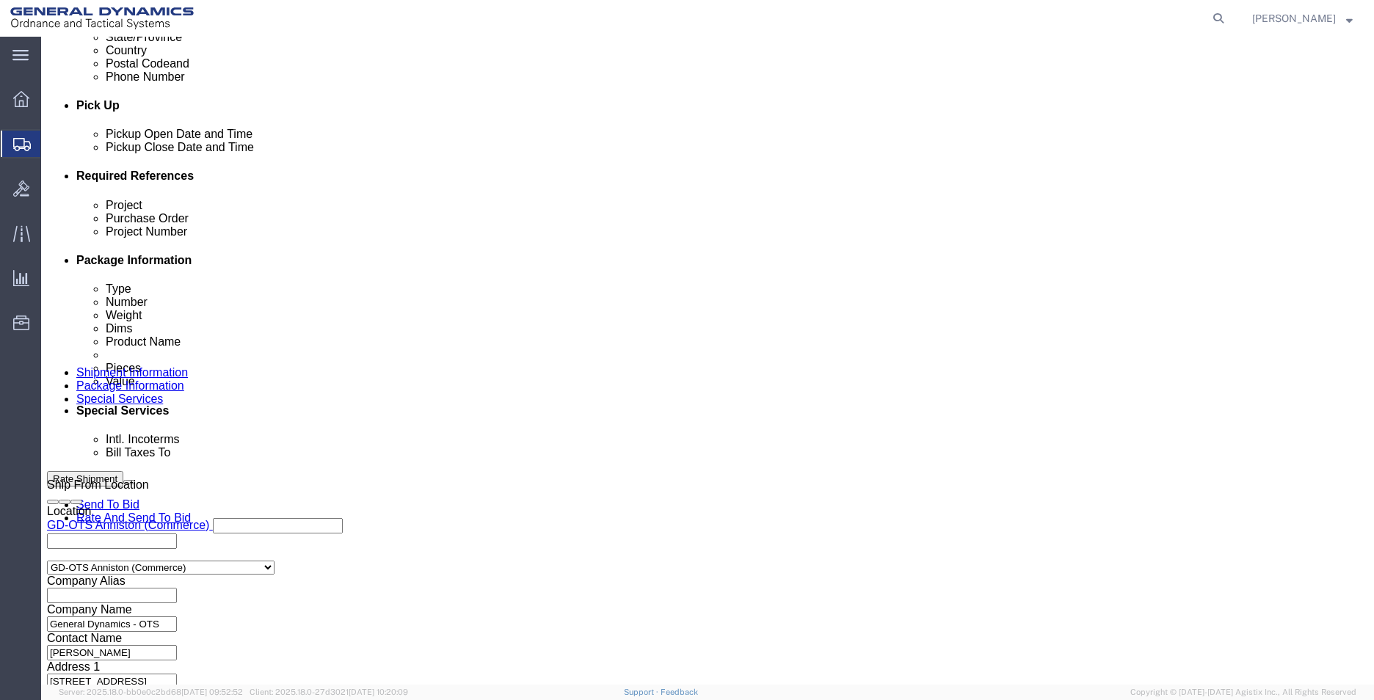
scroll to position [612, 0]
click button "Continue"
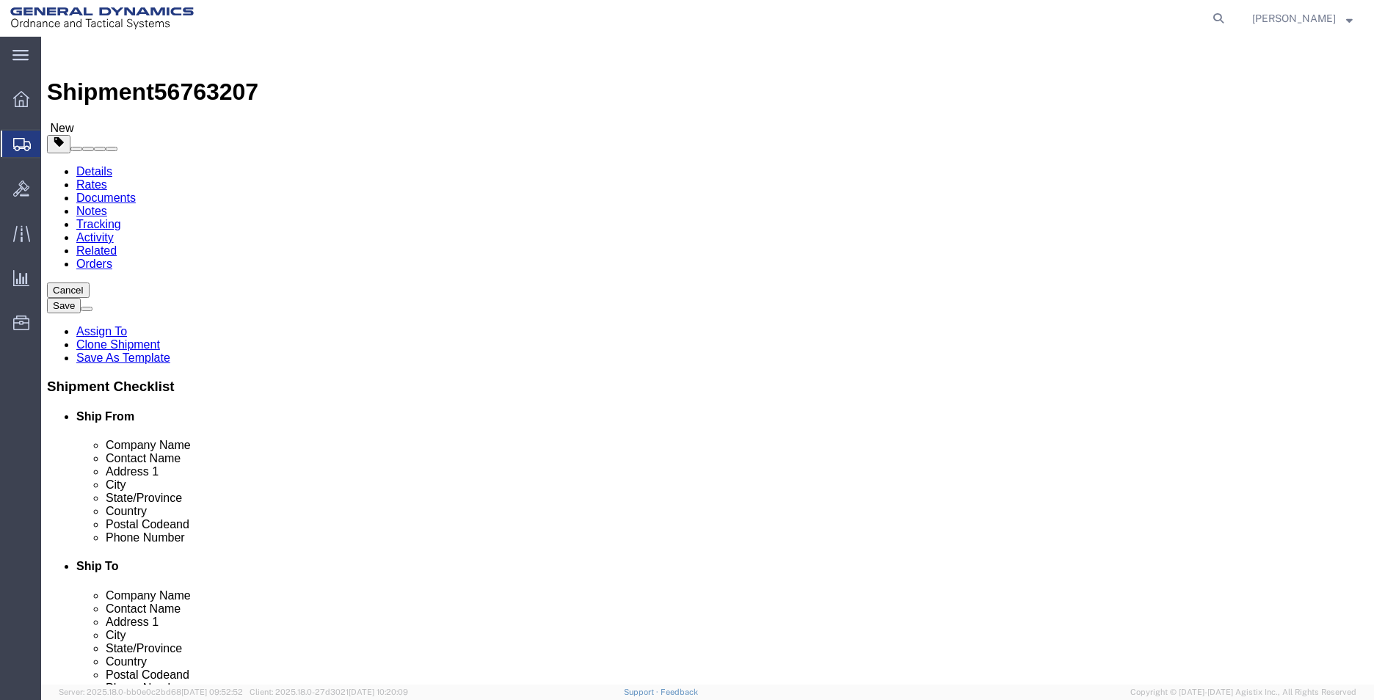
click button "Rate Shipment"
